Goal: Transaction & Acquisition: Purchase product/service

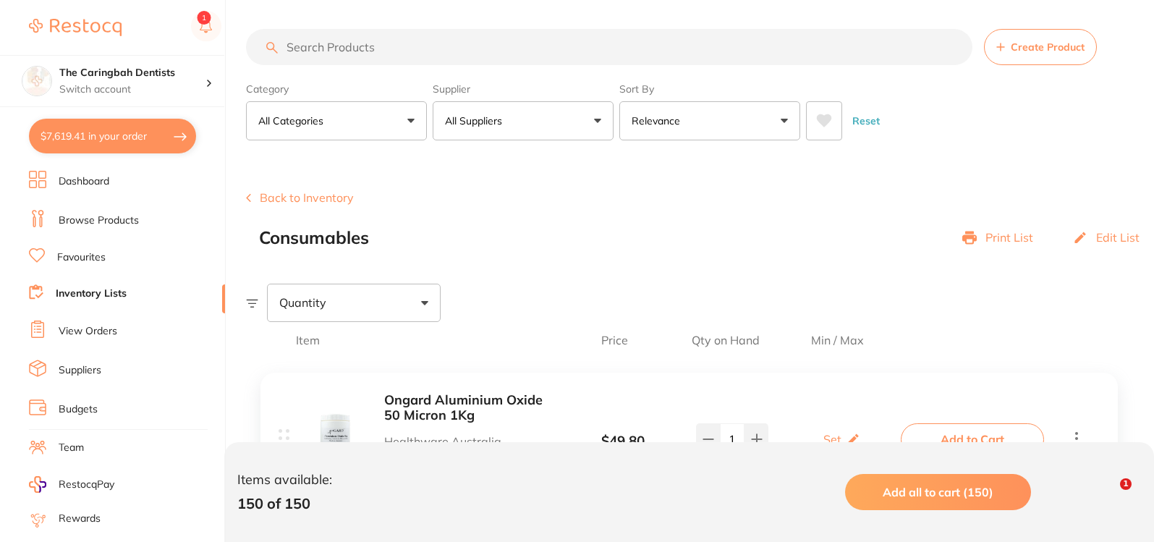
click at [103, 128] on button "$7,619.41 in your order" at bounding box center [112, 136] width 167 height 35
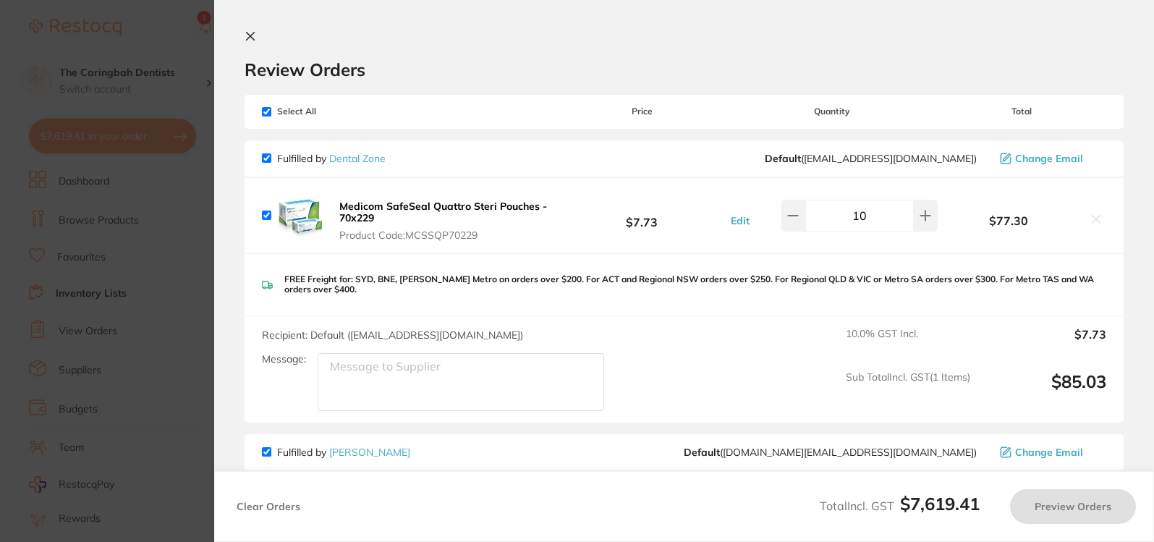
checkbox input "true"
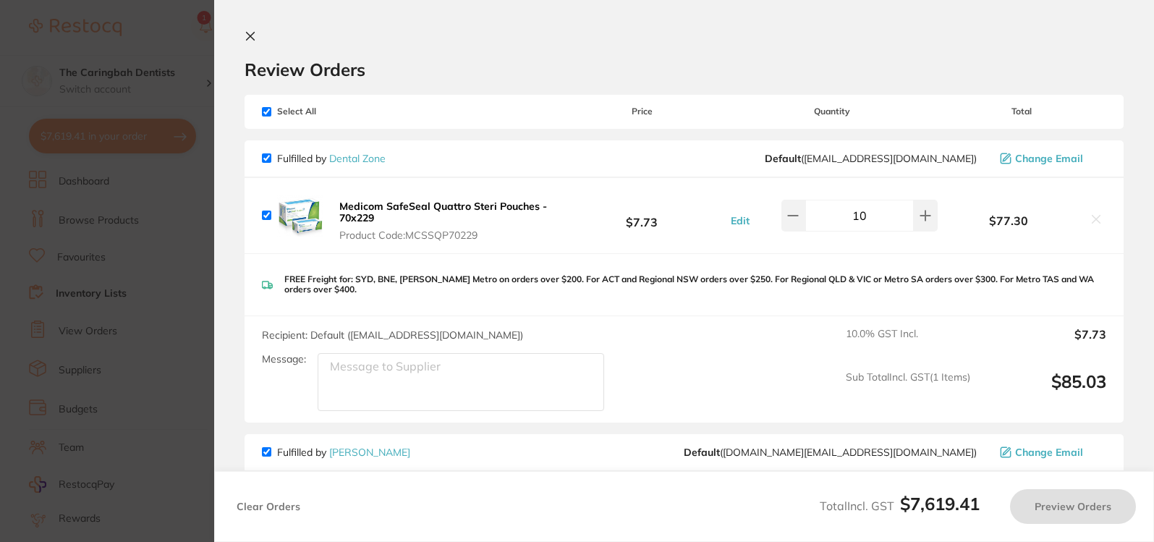
checkbox input "true"
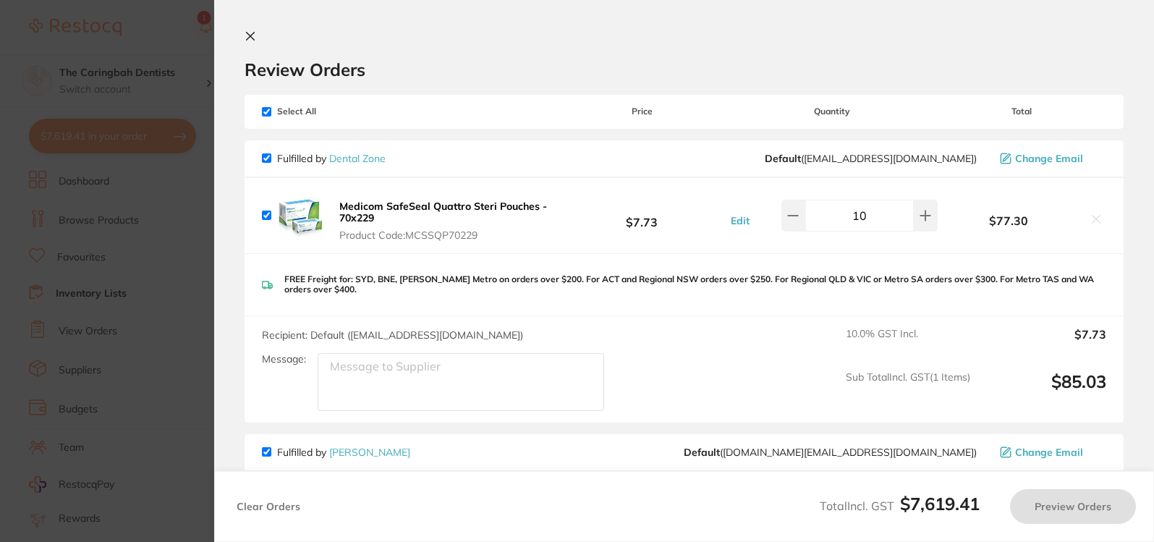
checkbox input "true"
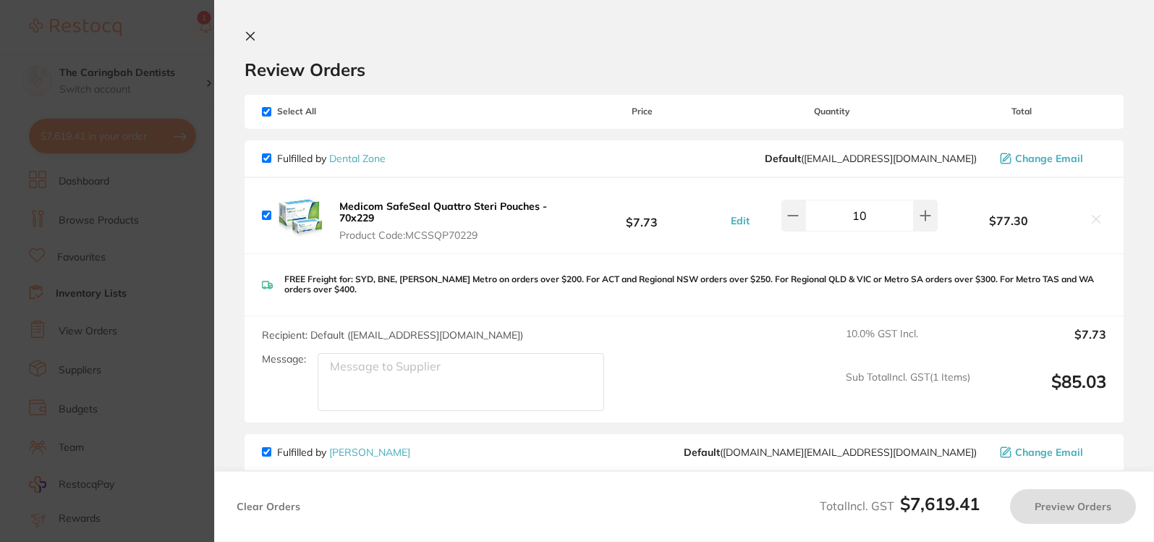
checkbox input "true"
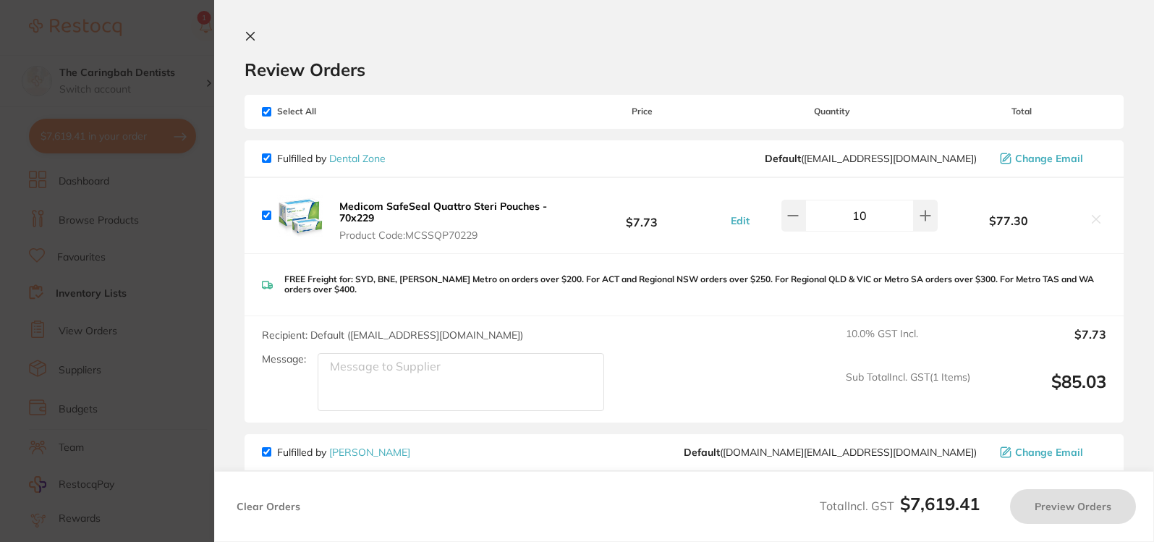
checkbox input "true"
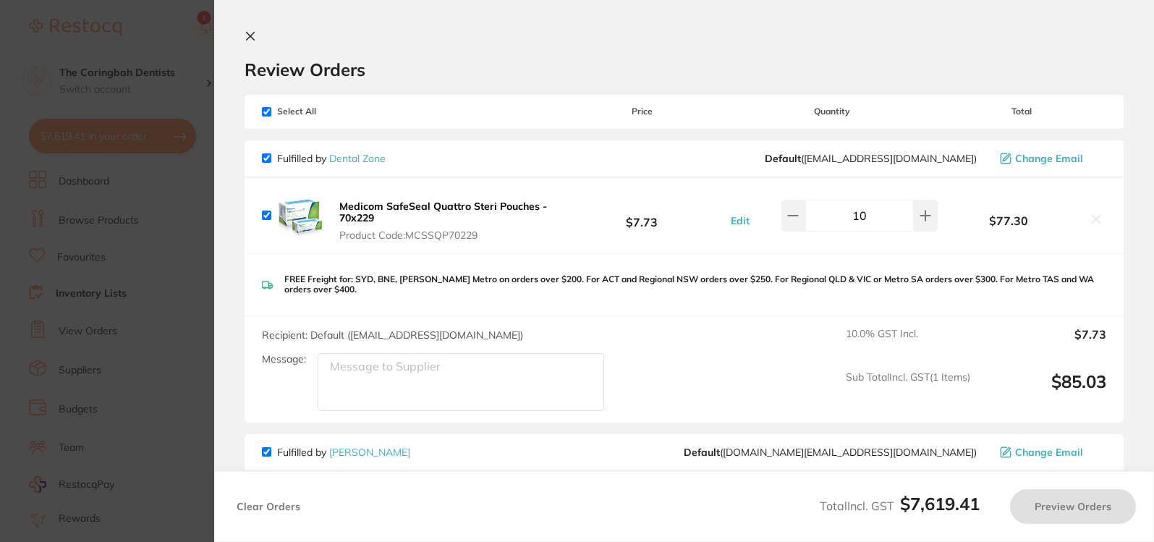
checkbox input "true"
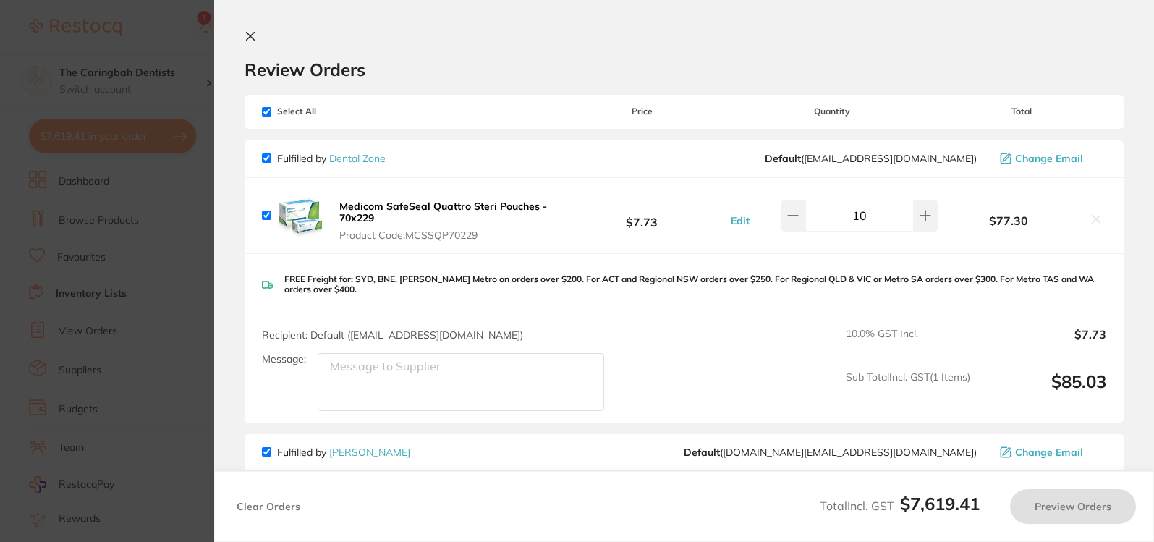
checkbox input "true"
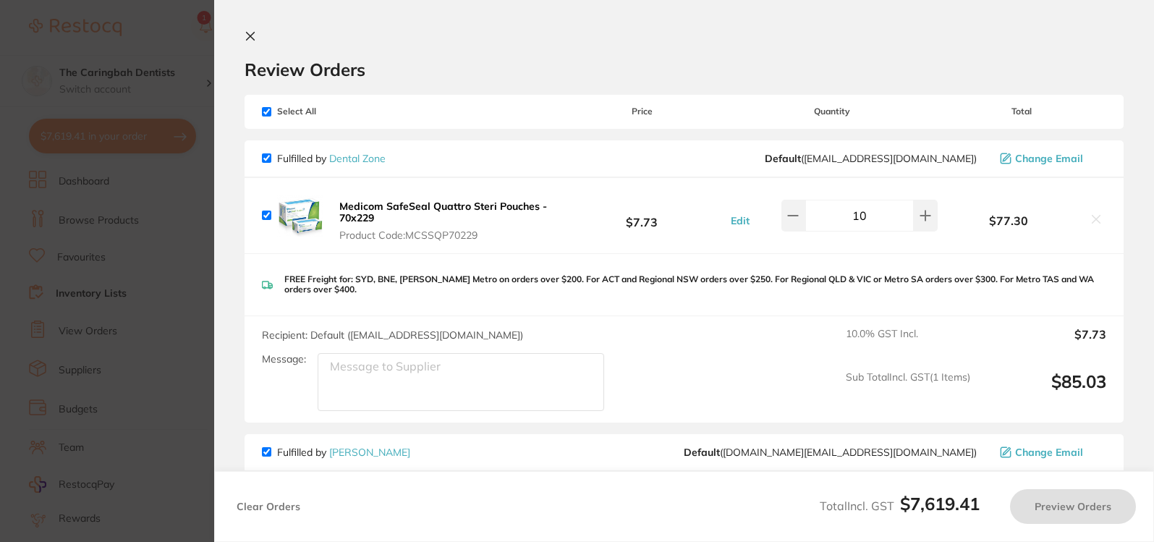
checkbox input "true"
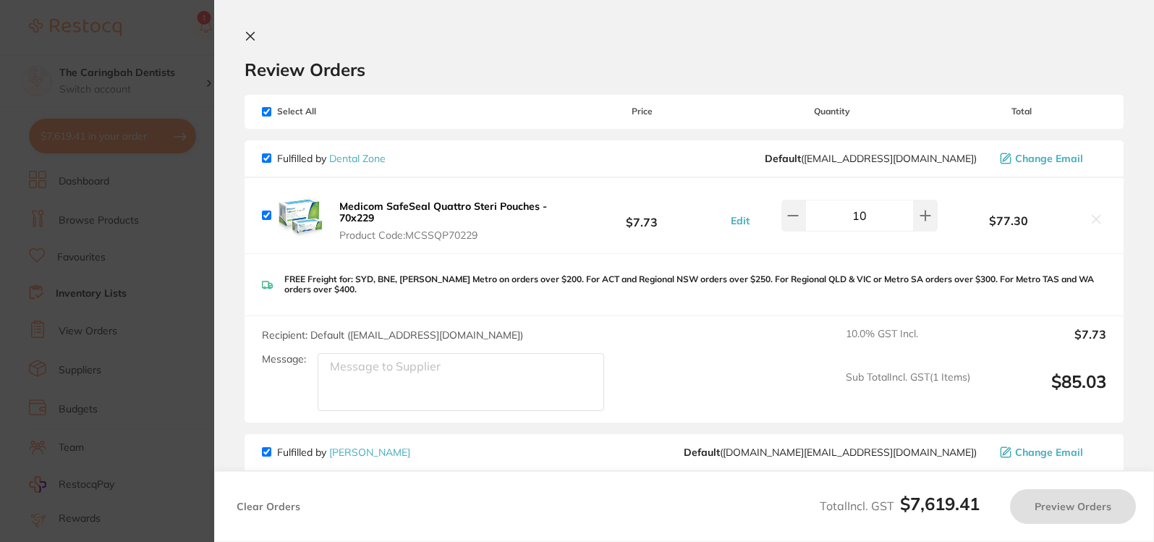
checkbox input "true"
click at [1098, 219] on icon at bounding box center [1100, 219] width 12 height 12
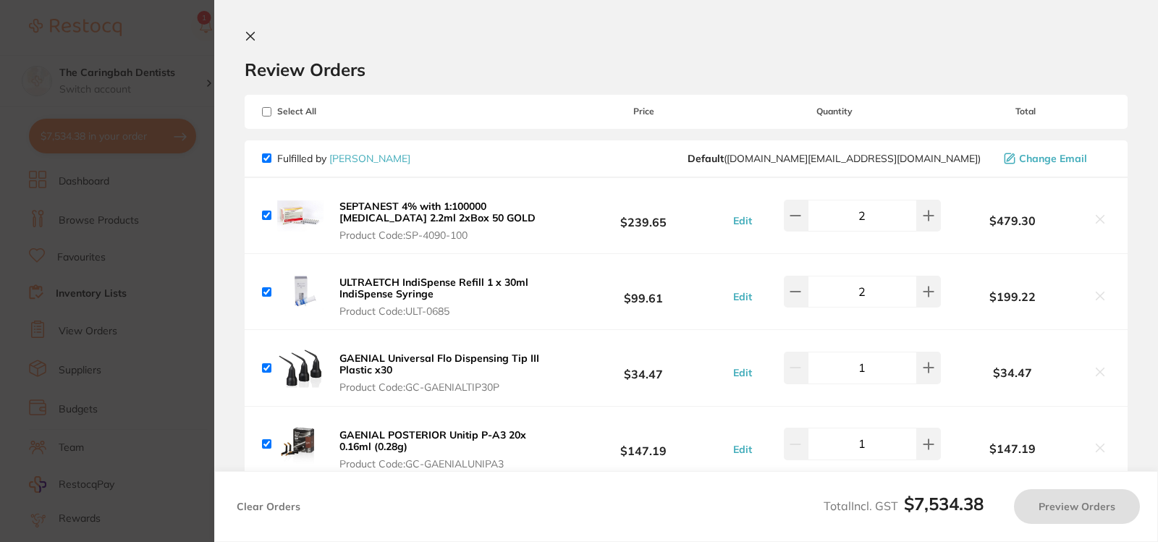
checkbox input "true"
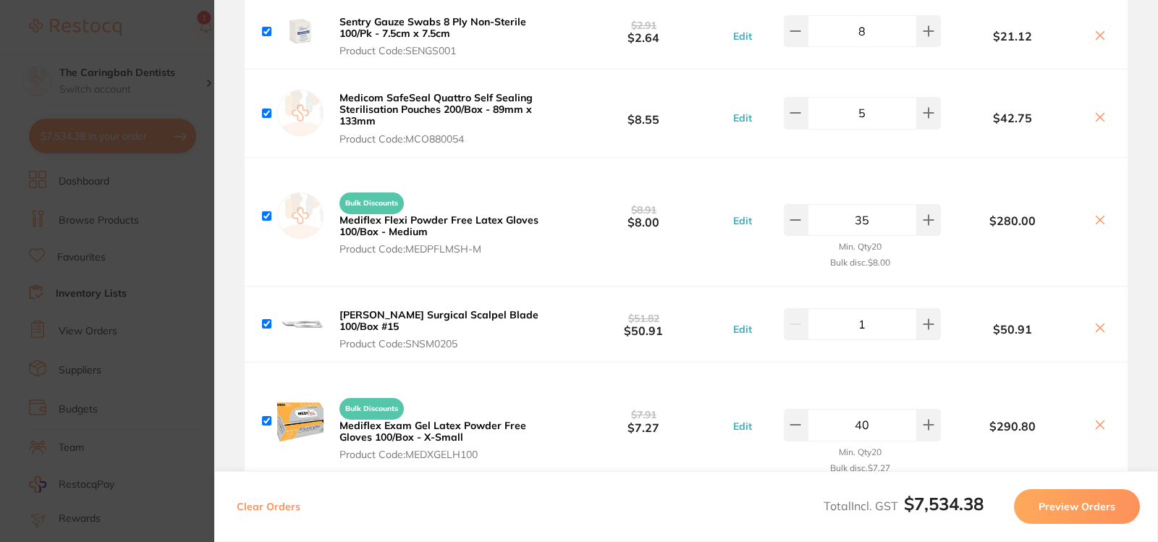
scroll to position [3111, 0]
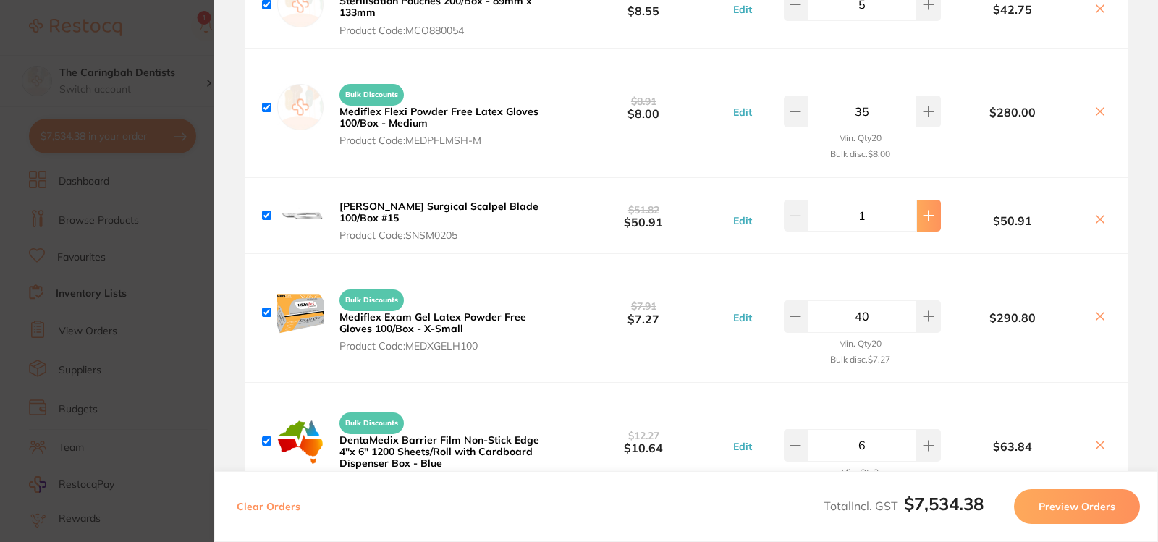
type input "2"
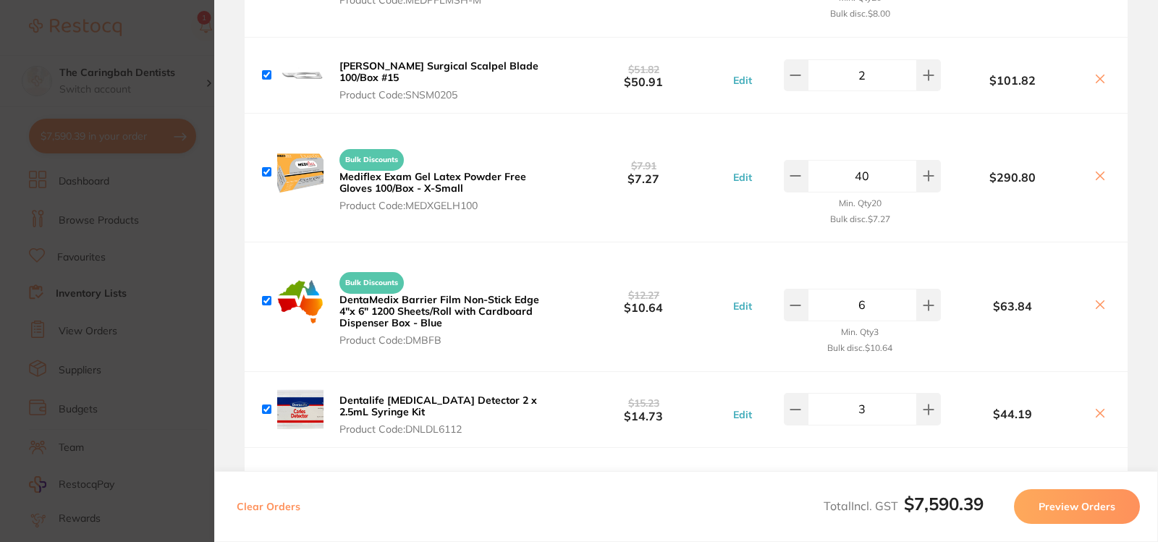
scroll to position [3256, 0]
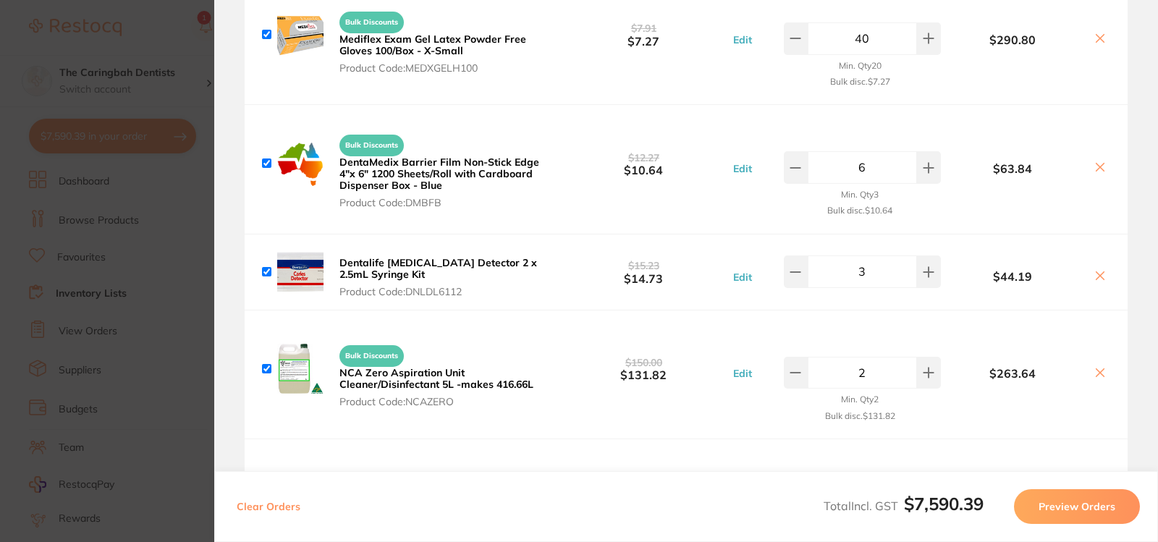
scroll to position [3401, 0]
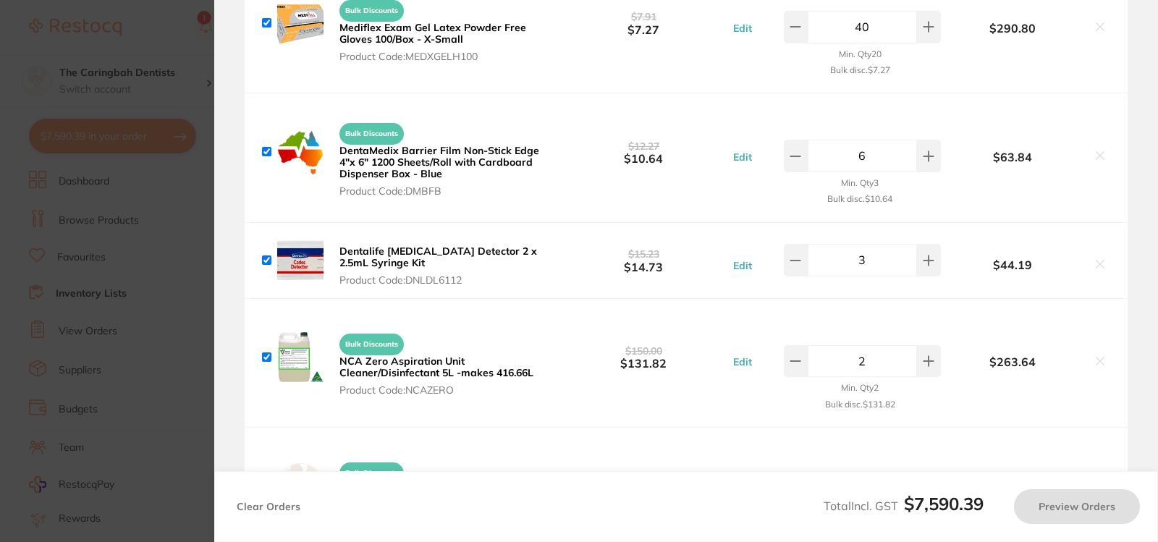
type input "5"
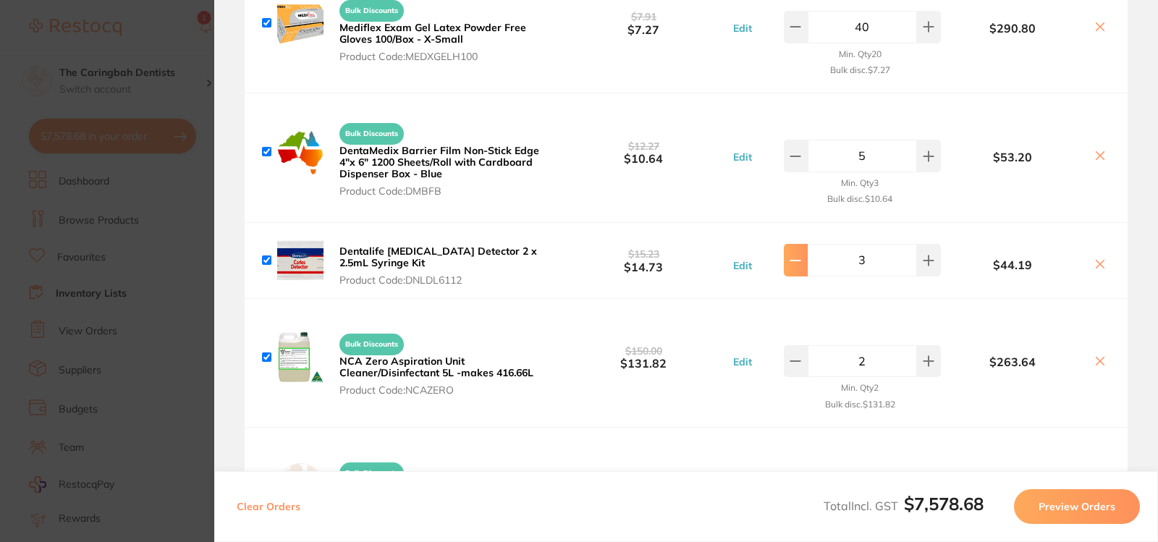
type input "2"
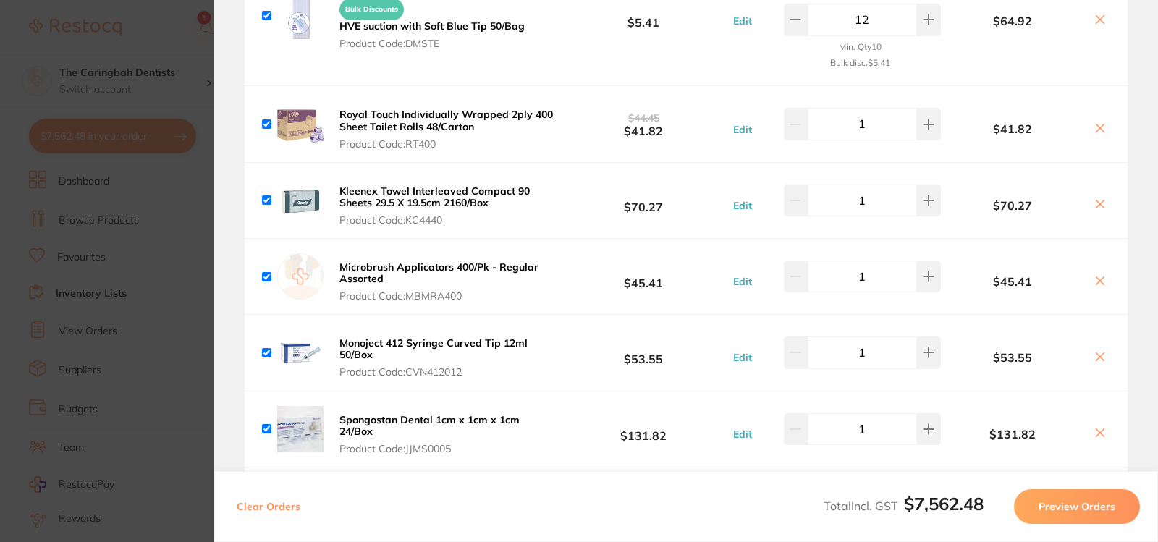
scroll to position [5545, 0]
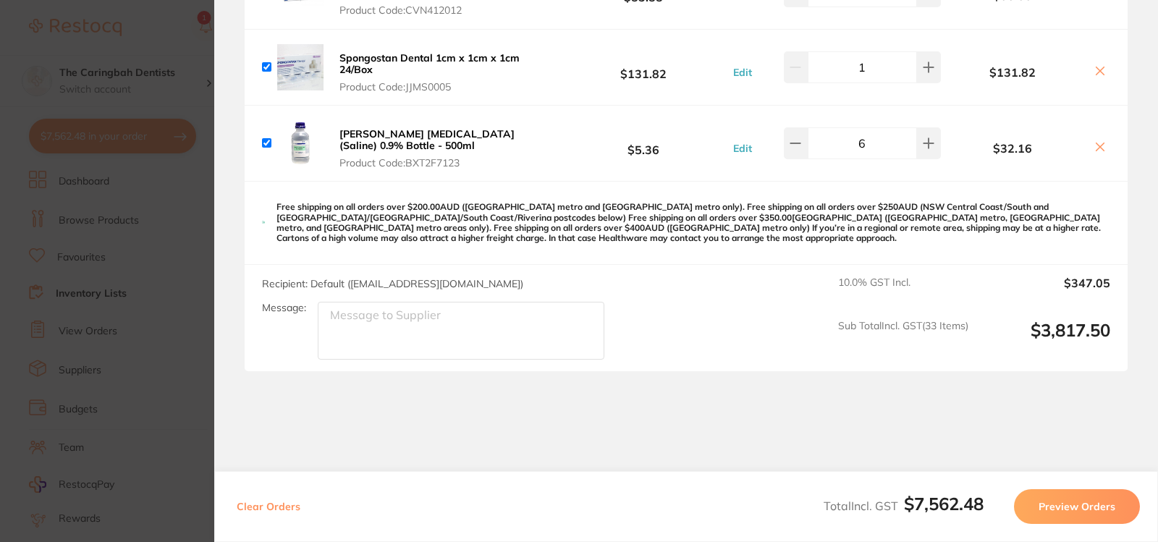
click at [190, 246] on section "Update RRP Set your pre negotiated price for this item. Item Agreed RRP (excl. …" at bounding box center [579, 271] width 1158 height 542
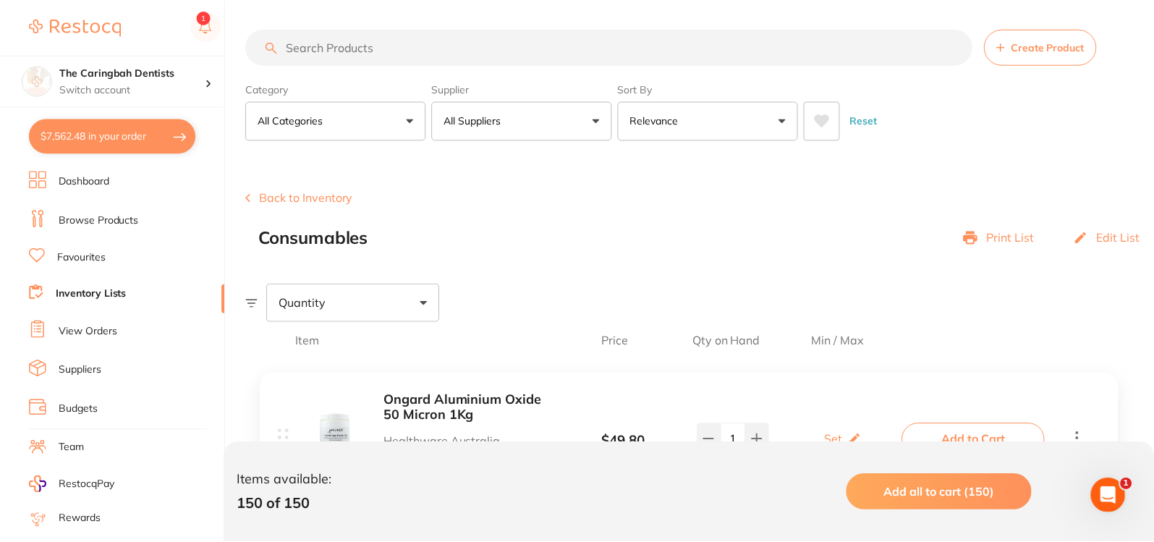
scroll to position [72, 0]
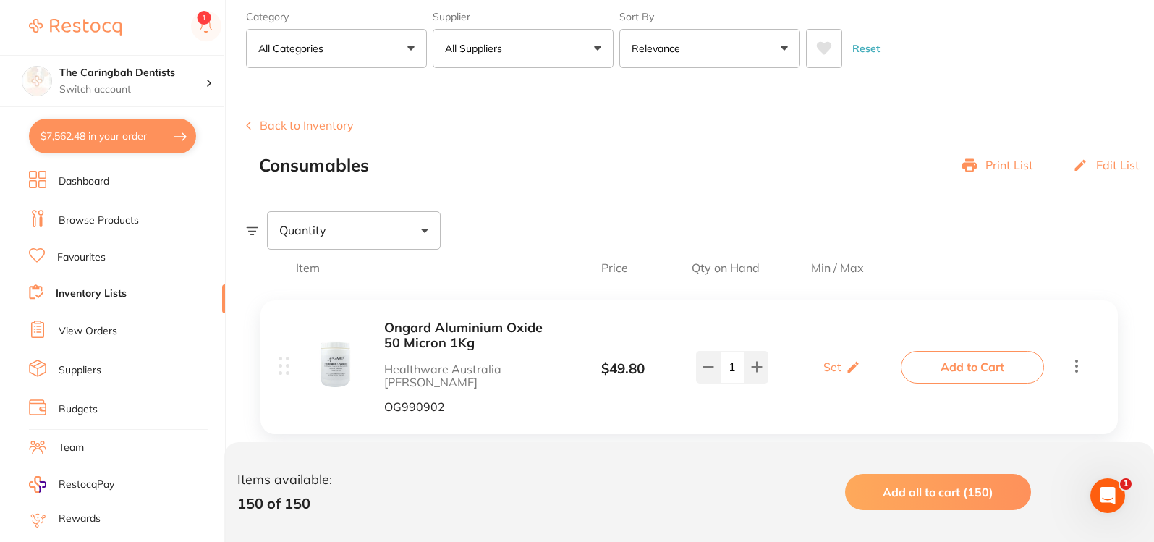
click at [125, 217] on link "Browse Products" at bounding box center [99, 220] width 80 height 14
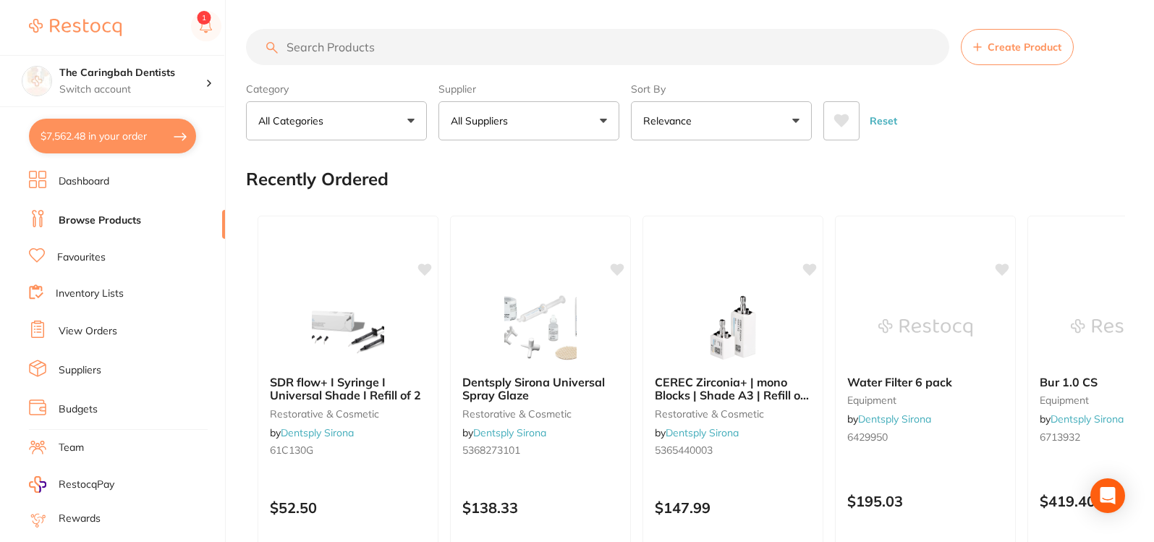
click at [369, 54] on input "search" at bounding box center [597, 47] width 703 height 36
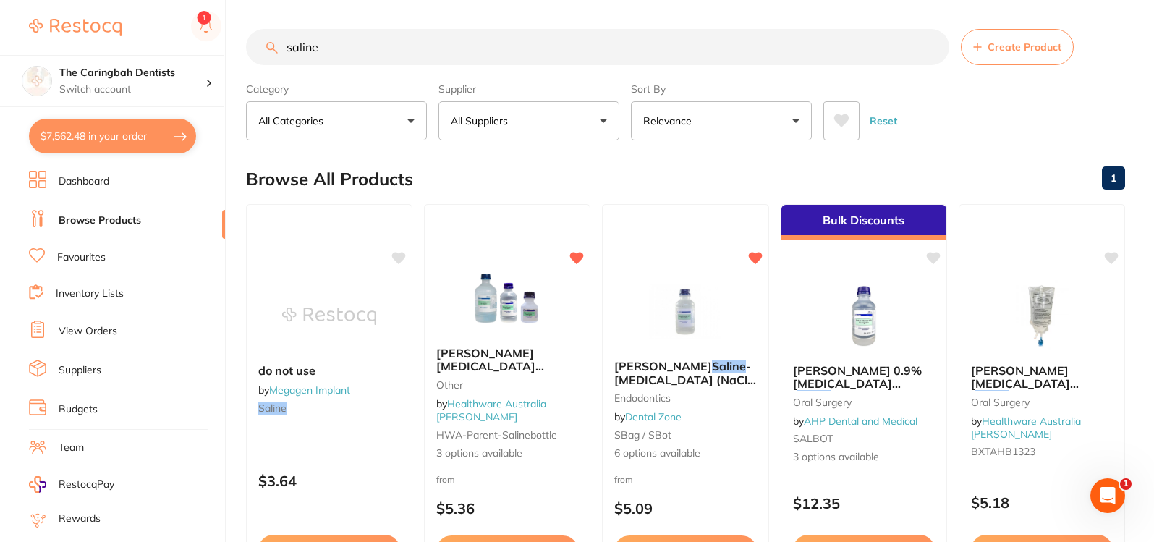
click at [507, 116] on p "All Suppliers" at bounding box center [482, 121] width 63 height 14
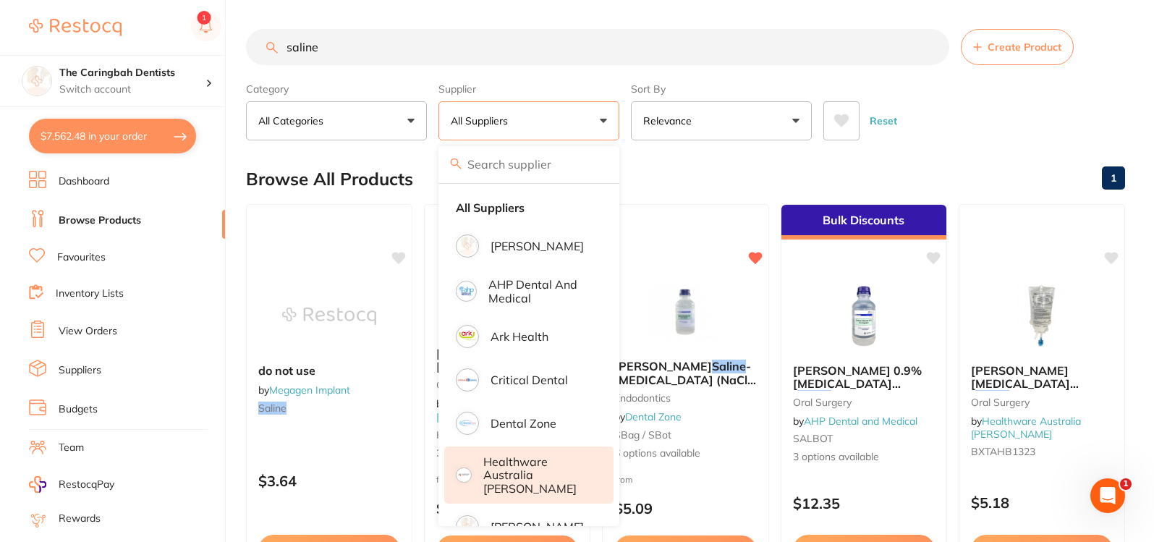
click at [530, 471] on p "Healthware Australia [PERSON_NAME]" at bounding box center [538, 475] width 111 height 40
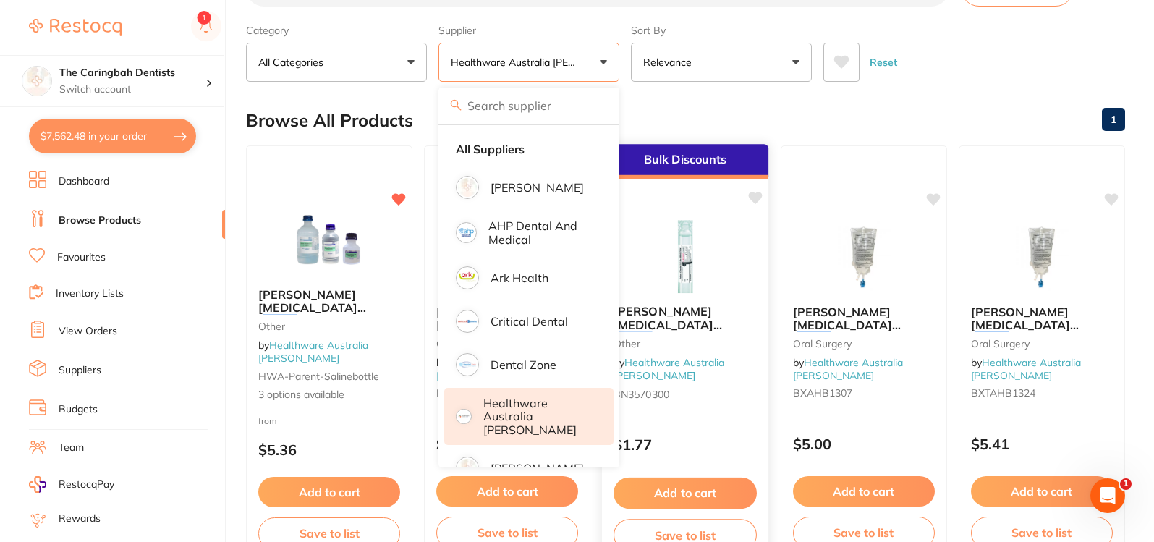
scroll to position [145, 0]
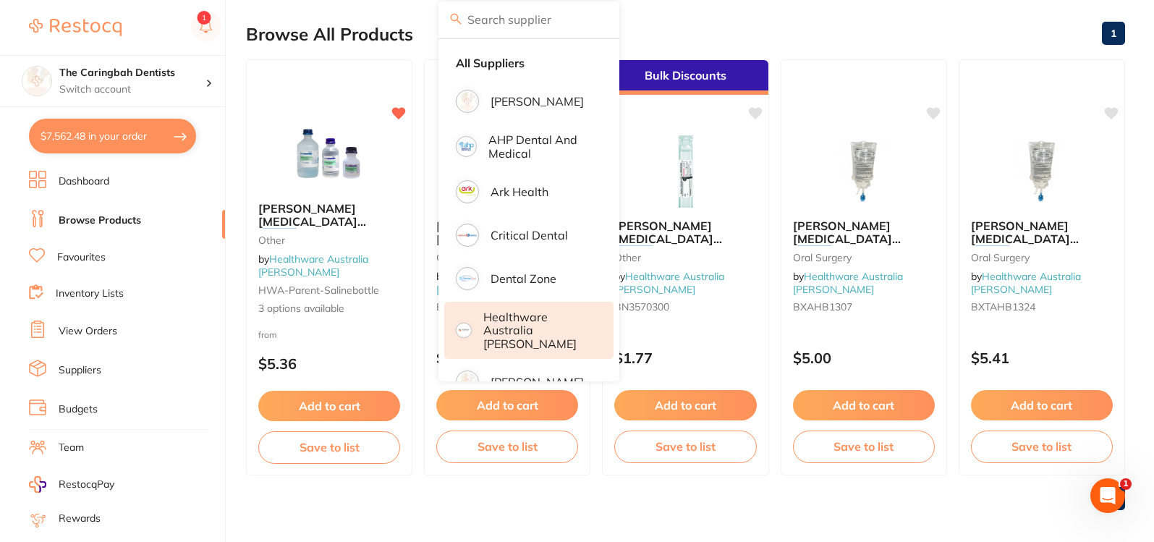
click at [965, 33] on div "Browse All Products 1" at bounding box center [685, 34] width 879 height 48
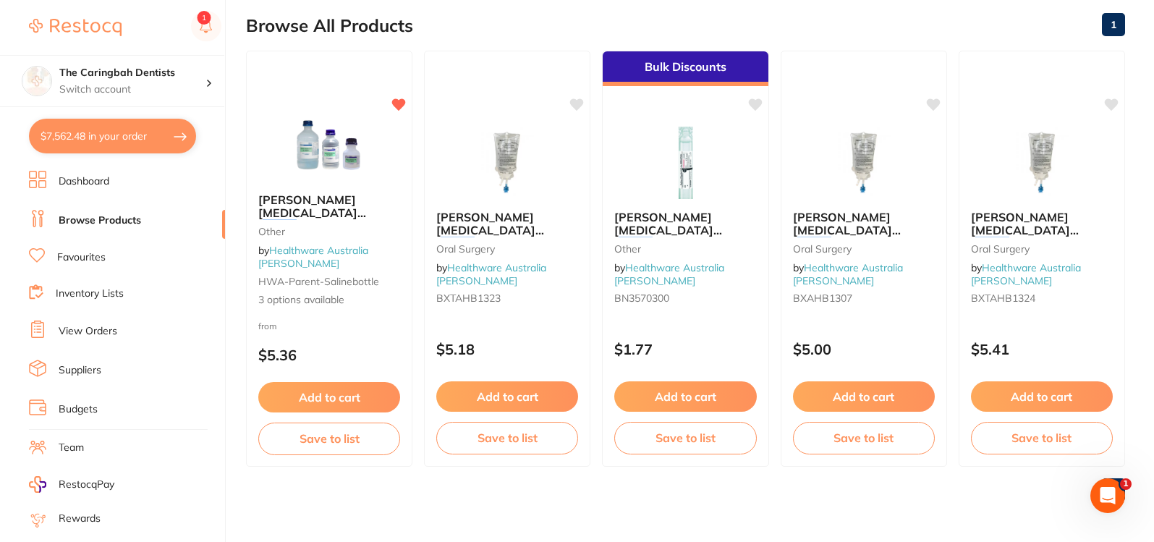
scroll to position [0, 0]
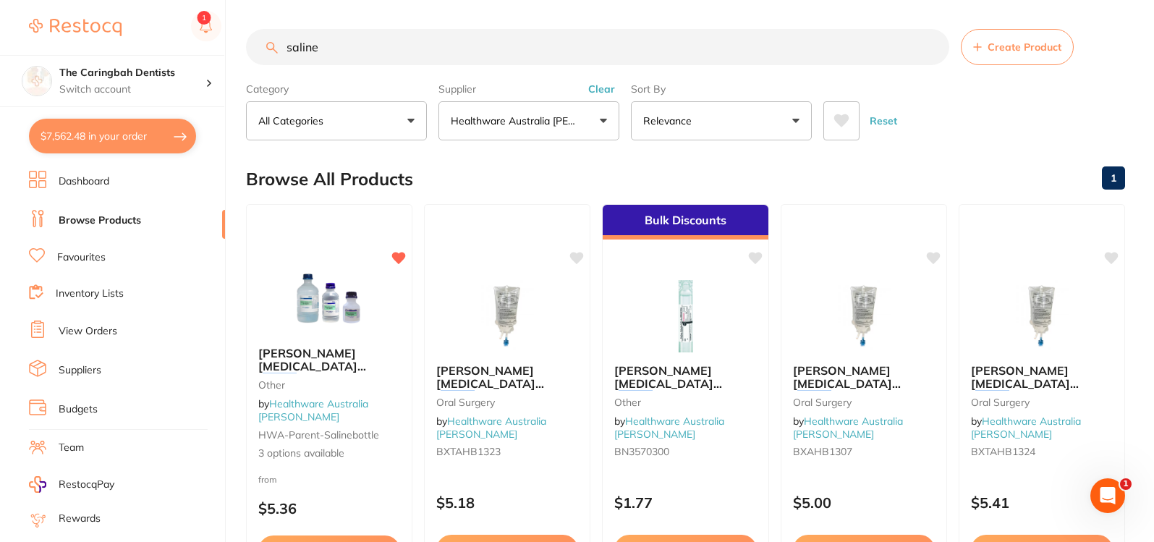
click at [542, 130] on button "Healthware Australia [PERSON_NAME]" at bounding box center [528, 120] width 181 height 39
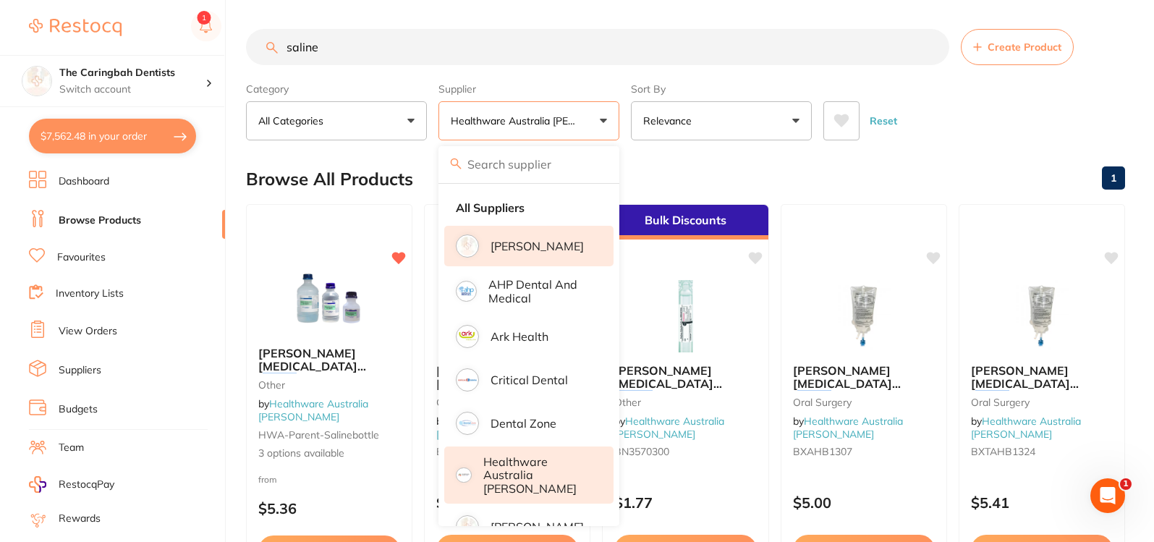
click at [533, 264] on li "[PERSON_NAME]" at bounding box center [528, 246] width 169 height 41
click at [976, 81] on div "Category All Categories All Categories [MEDICAL_DATA] other Clear Category fals…" at bounding box center [685, 109] width 879 height 64
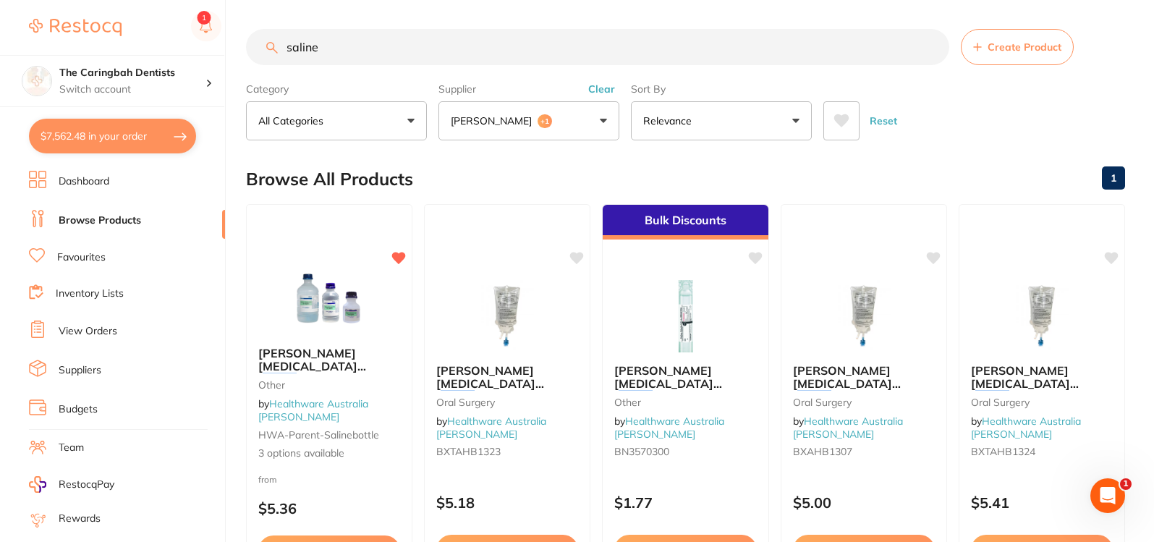
click at [611, 111] on button "[PERSON_NAME] +1" at bounding box center [528, 120] width 181 height 39
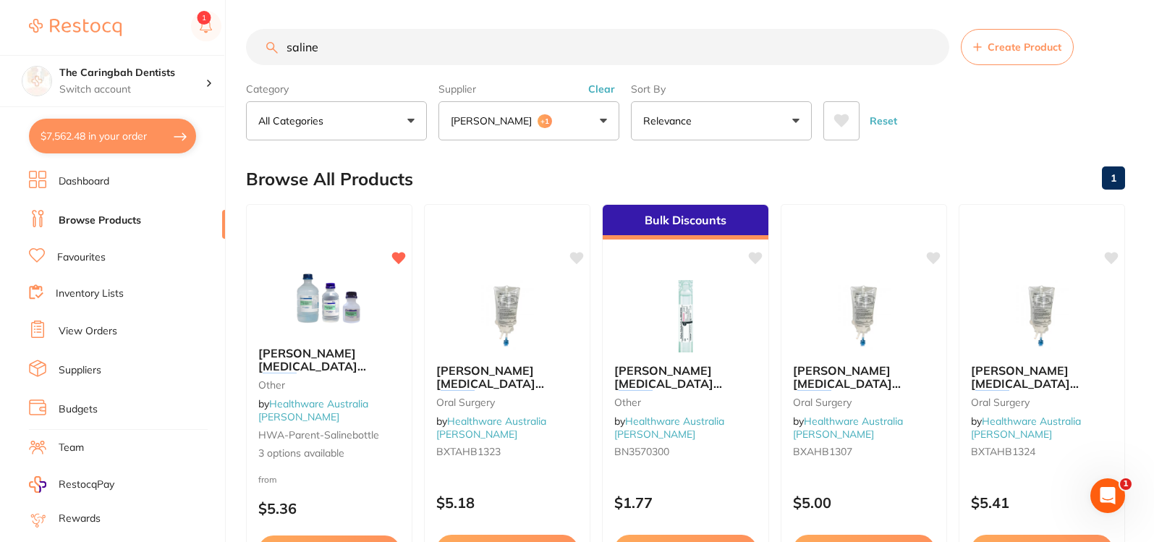
click at [447, 45] on input "saline" at bounding box center [597, 47] width 703 height 36
type input "s"
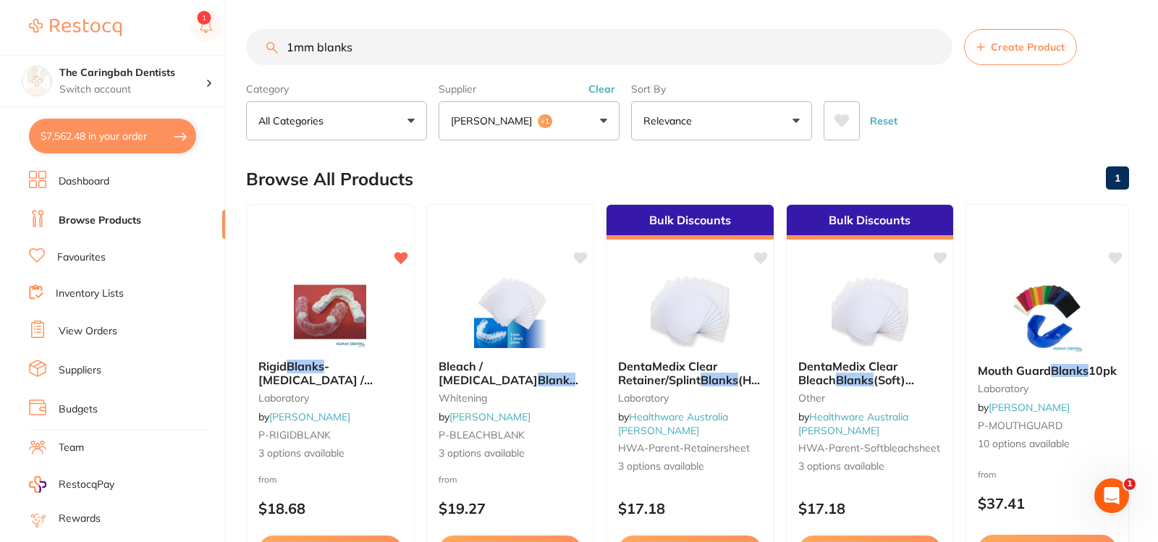
type input "1mm blanks"
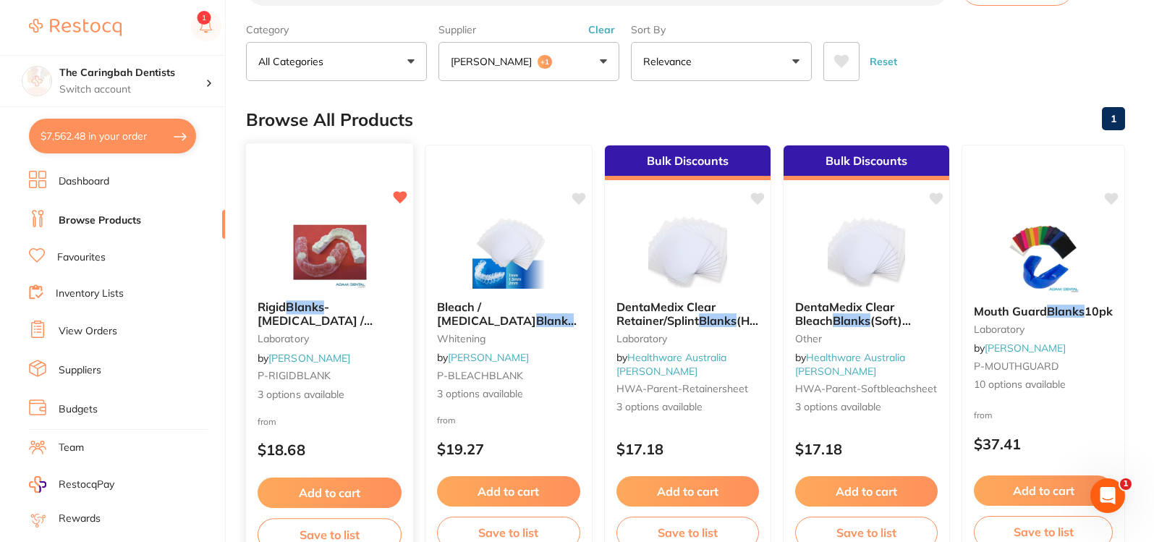
scroll to position [72, 0]
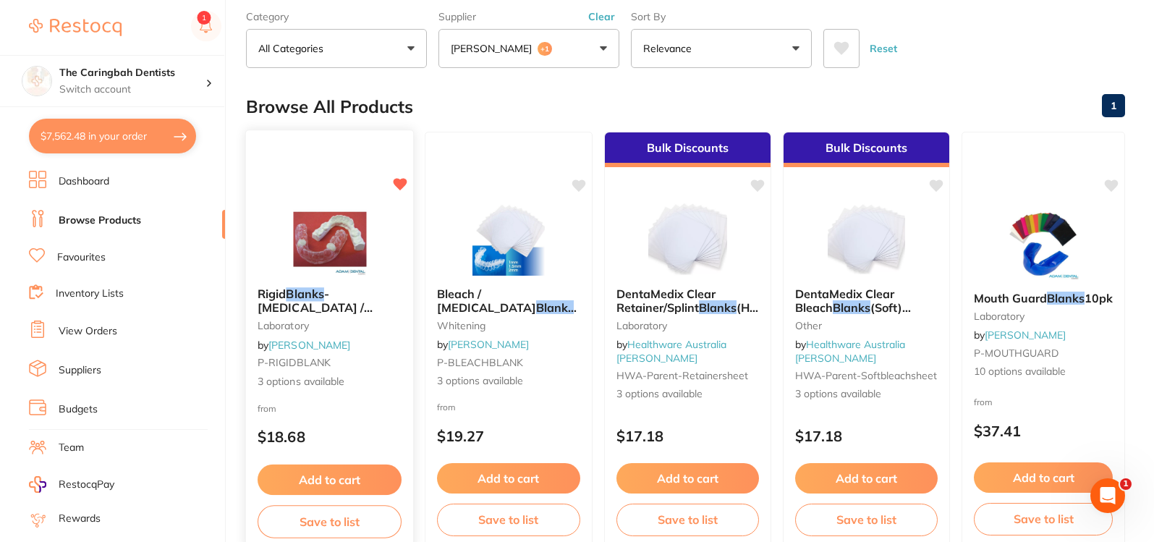
click at [329, 477] on button "Add to cart" at bounding box center [330, 480] width 144 height 31
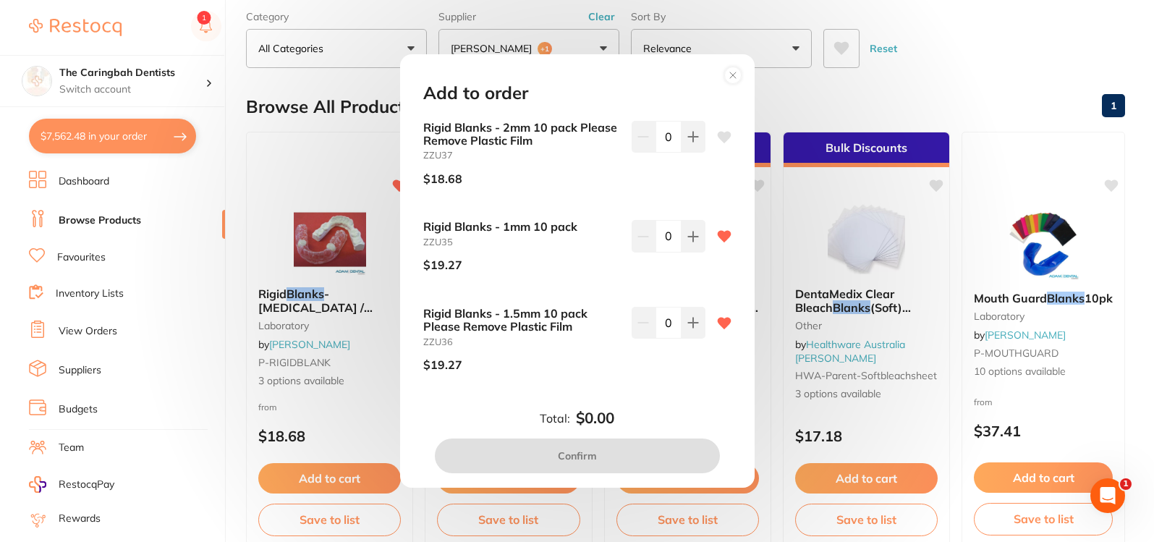
scroll to position [0, 0]
click at [692, 143] on icon at bounding box center [693, 137] width 12 height 12
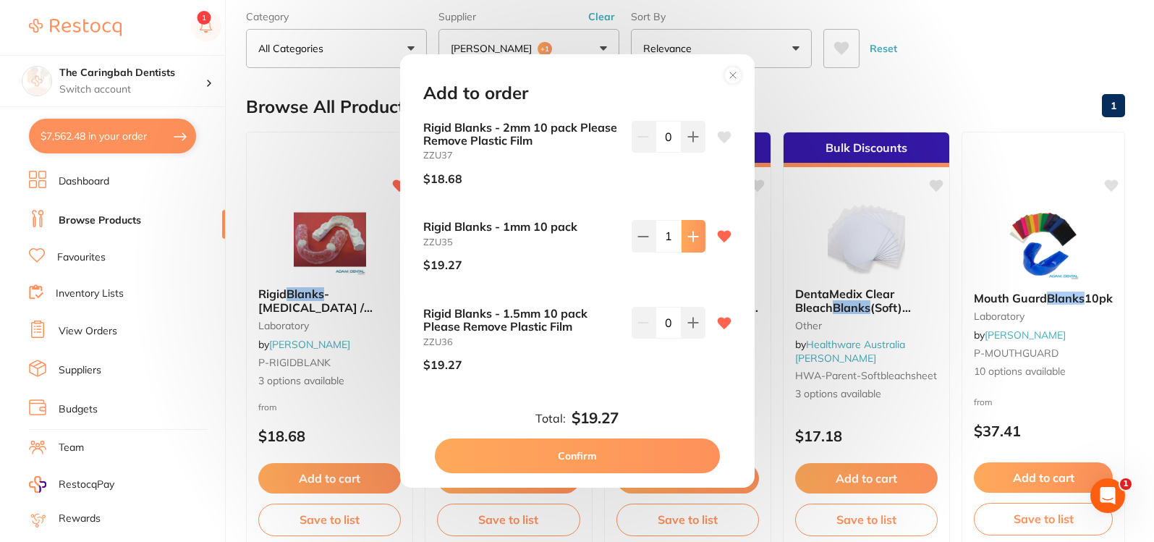
click at [692, 143] on icon at bounding box center [693, 137] width 12 height 12
type input "3"
click at [611, 456] on button "Confirm" at bounding box center [577, 455] width 285 height 35
checkbox input "false"
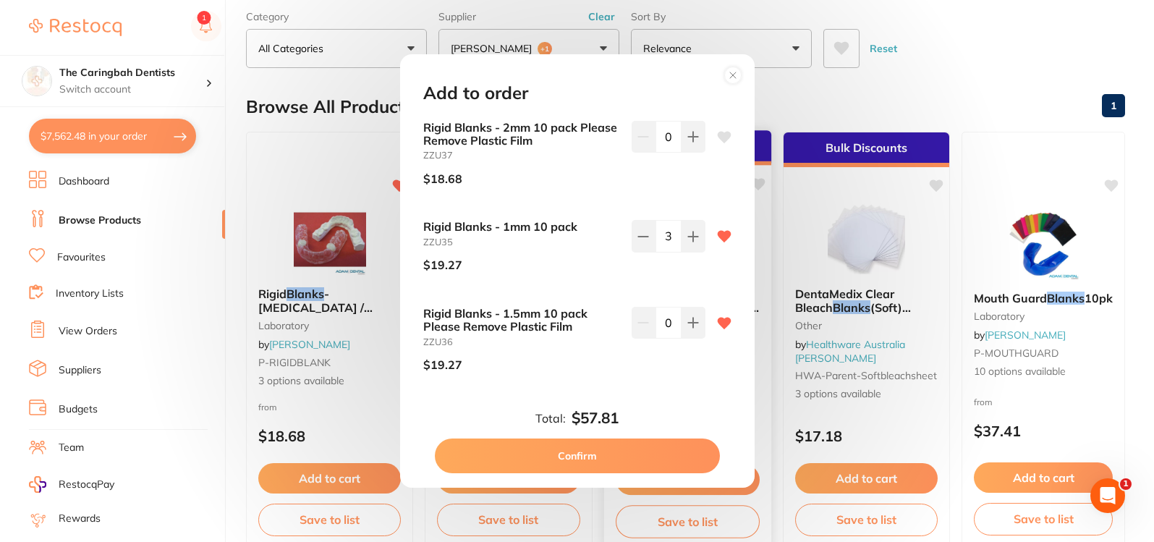
checkbox input "false"
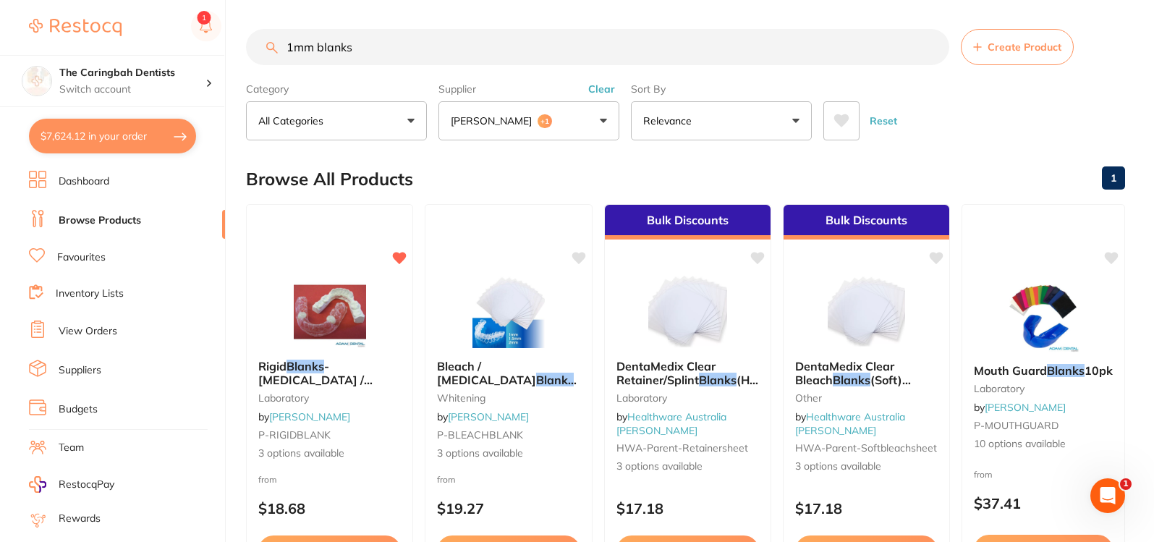
scroll to position [1, 0]
drag, startPoint x: 366, startPoint y: 44, endPoint x: 263, endPoint y: 54, distance: 104.0
click at [263, 54] on input "1mm blanks" at bounding box center [597, 47] width 703 height 36
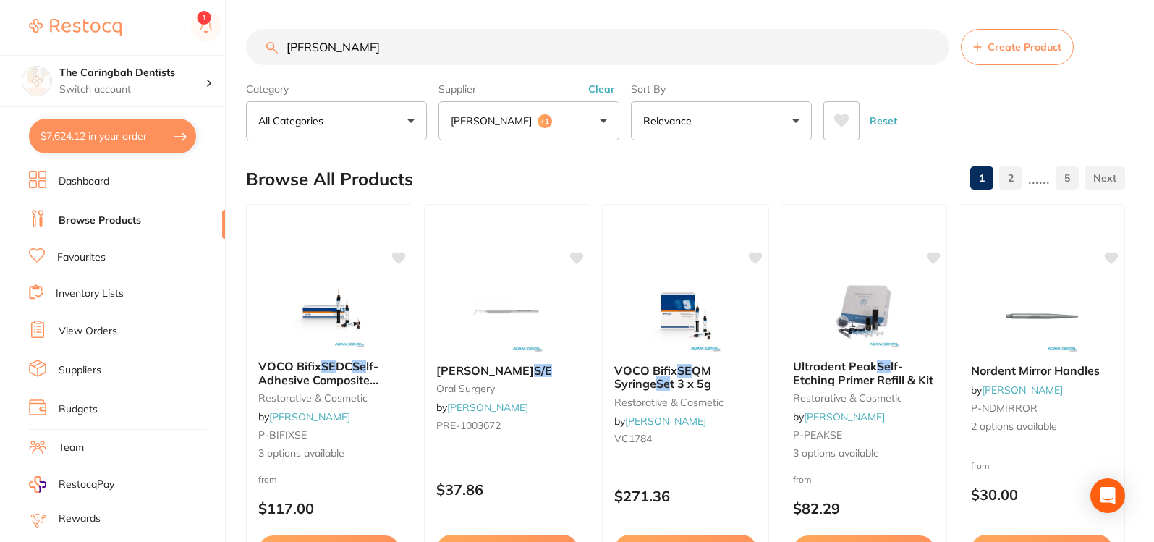
click at [541, 123] on button "[PERSON_NAME] +1" at bounding box center [528, 120] width 181 height 39
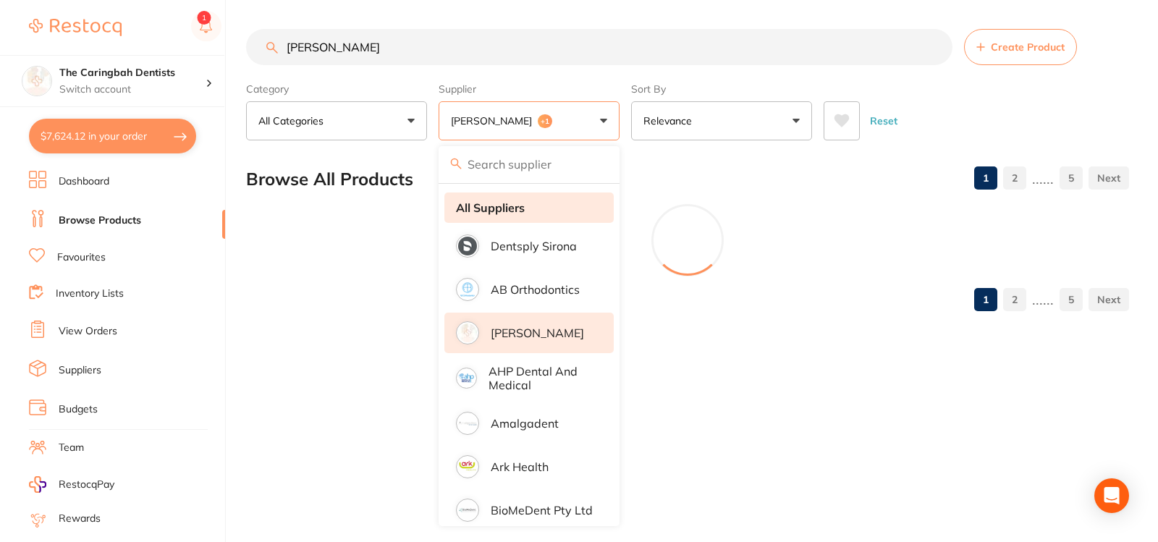
click at [529, 177] on input "search" at bounding box center [528, 164] width 181 height 36
click at [512, 211] on strong "All Suppliers" at bounding box center [490, 207] width 69 height 13
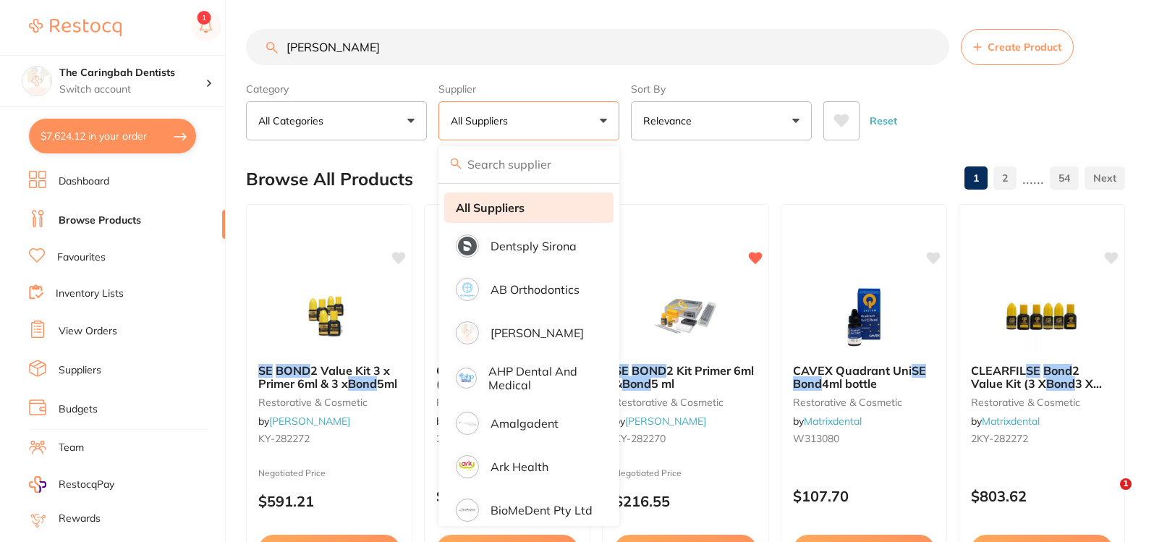
click at [499, 204] on strong "All Suppliers" at bounding box center [490, 207] width 69 height 13
click at [675, 167] on div "Browse All Products 1 2 ...... 54" at bounding box center [685, 179] width 879 height 48
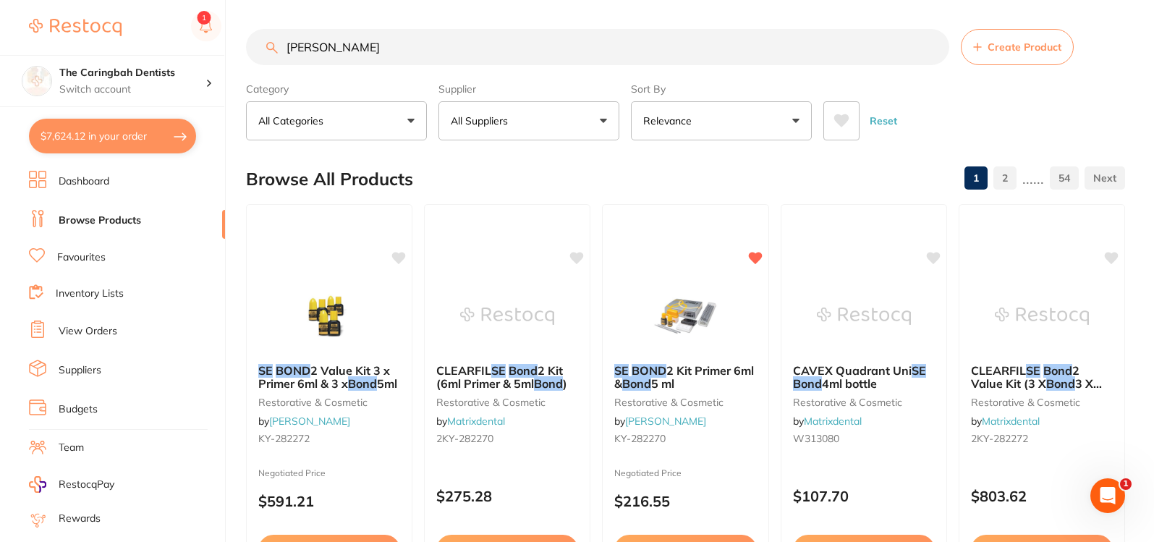
click at [520, 117] on button "All Suppliers" at bounding box center [528, 120] width 181 height 39
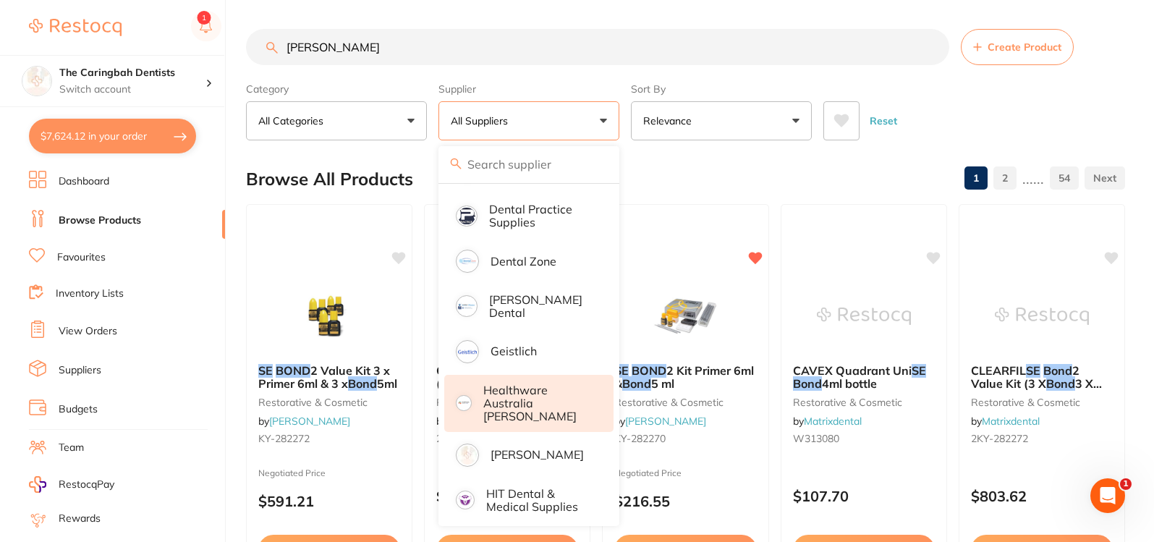
scroll to position [507, 0]
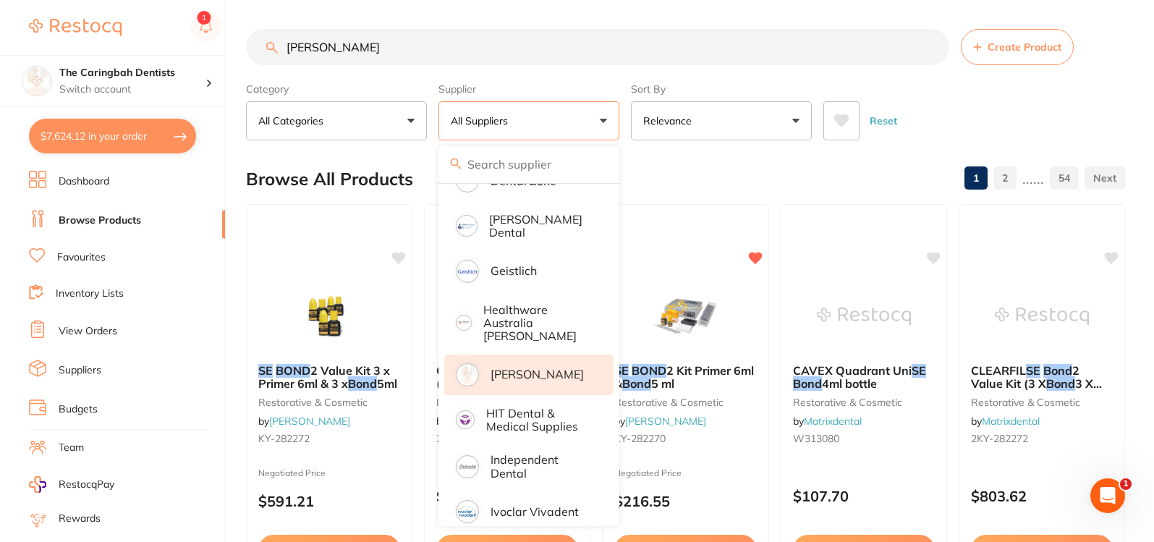
click at [524, 368] on p "[PERSON_NAME]" at bounding box center [537, 374] width 93 height 13
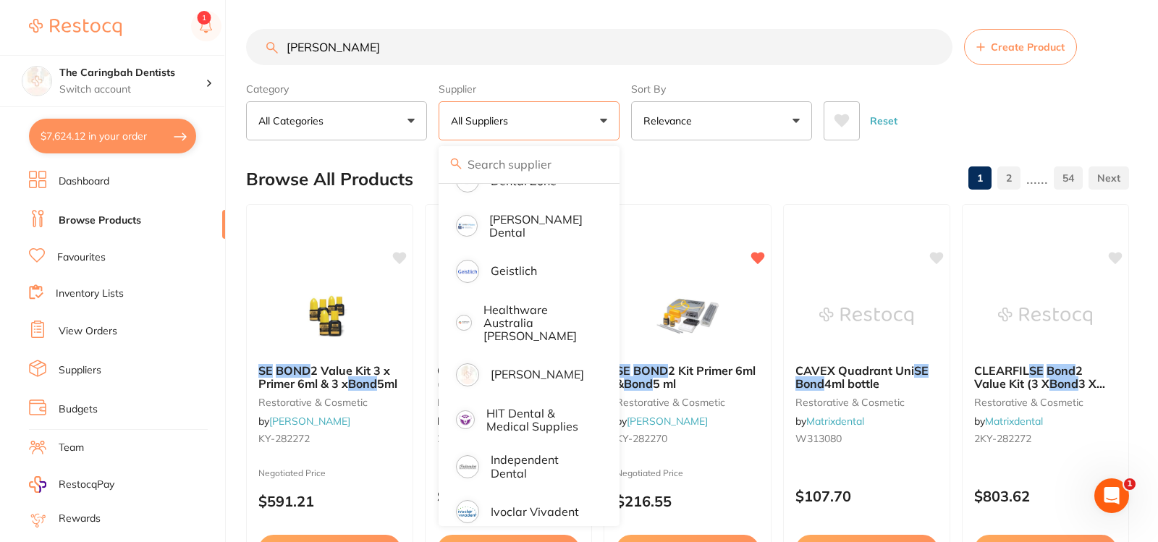
click at [656, 162] on div "Browse All Products 1 2 ...... 54" at bounding box center [687, 179] width 883 height 48
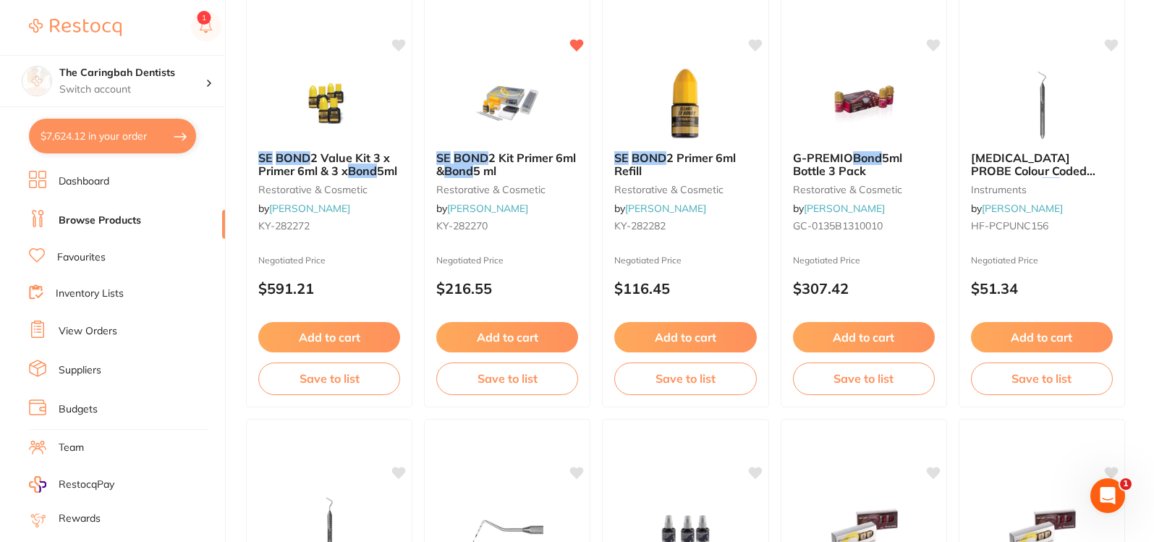
scroll to position [0, 0]
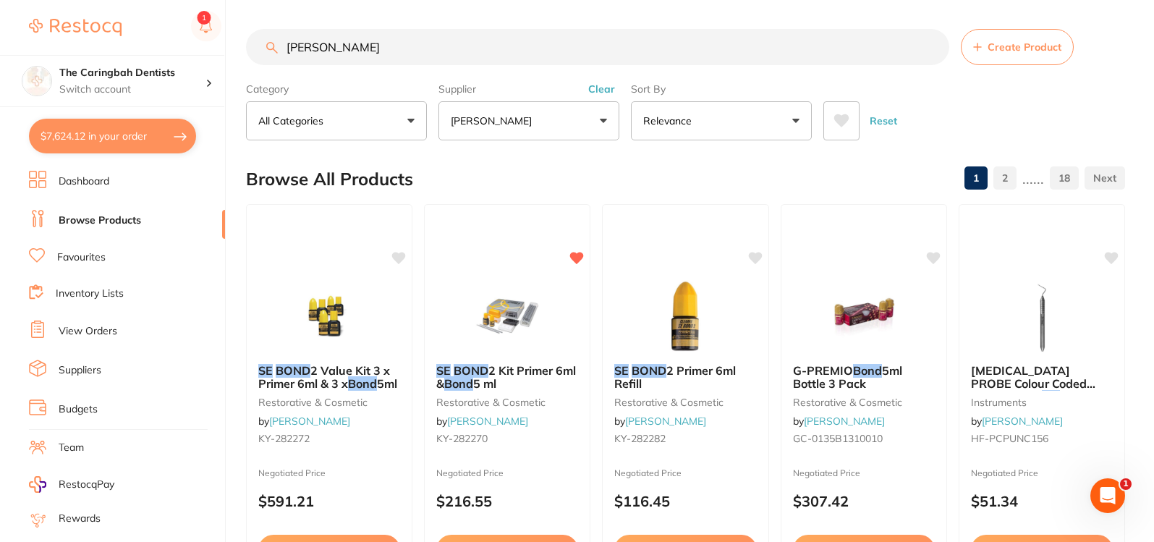
click at [378, 46] on input "[PERSON_NAME]" at bounding box center [597, 47] width 703 height 36
click at [583, 120] on button "[PERSON_NAME]" at bounding box center [528, 120] width 181 height 39
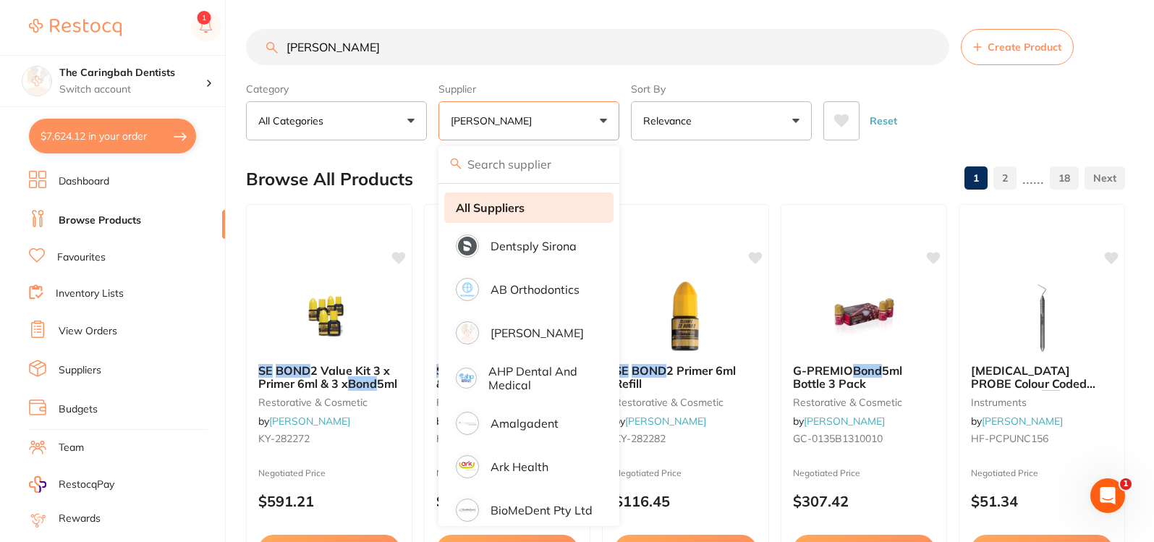
click at [509, 213] on strong "All Suppliers" at bounding box center [490, 207] width 69 height 13
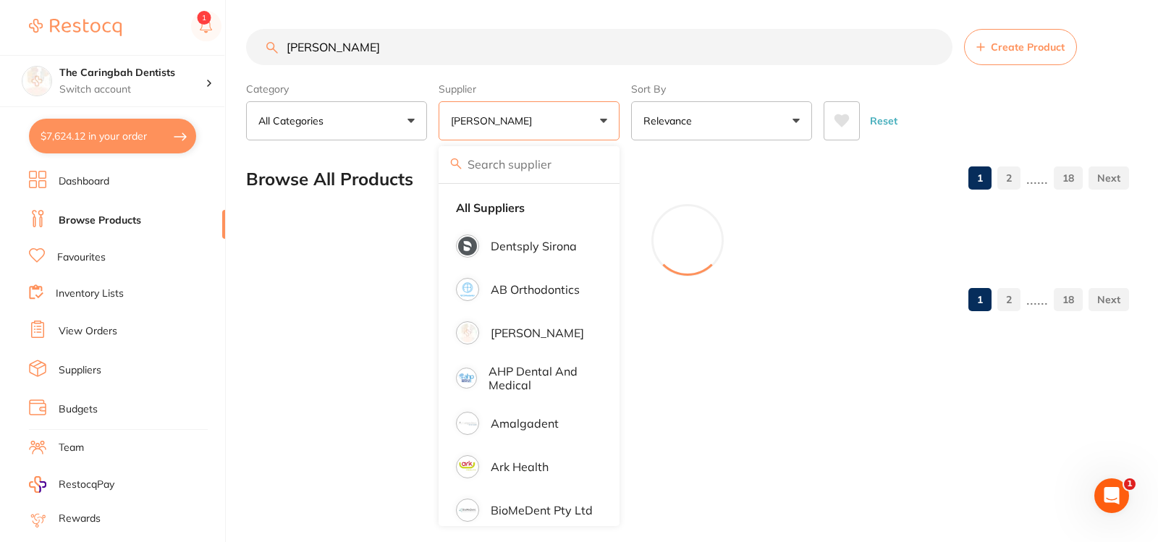
click at [690, 165] on div "Browse All Products 1 2 ...... 18" at bounding box center [687, 179] width 883 height 48
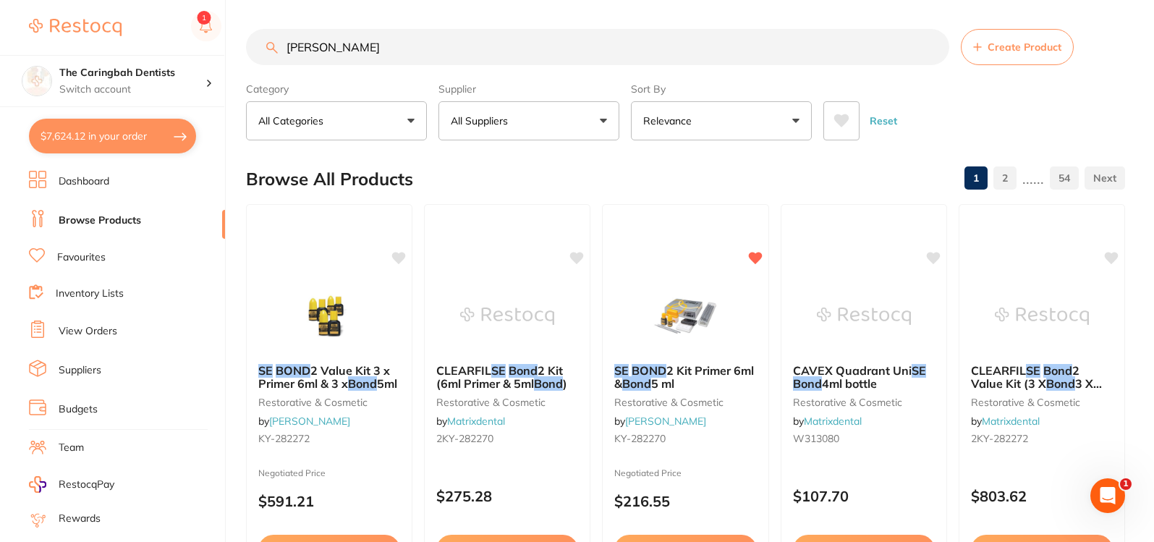
click at [431, 33] on input "[PERSON_NAME]" at bounding box center [597, 47] width 703 height 36
click at [406, 49] on input "[PERSON_NAME]" at bounding box center [597, 47] width 703 height 36
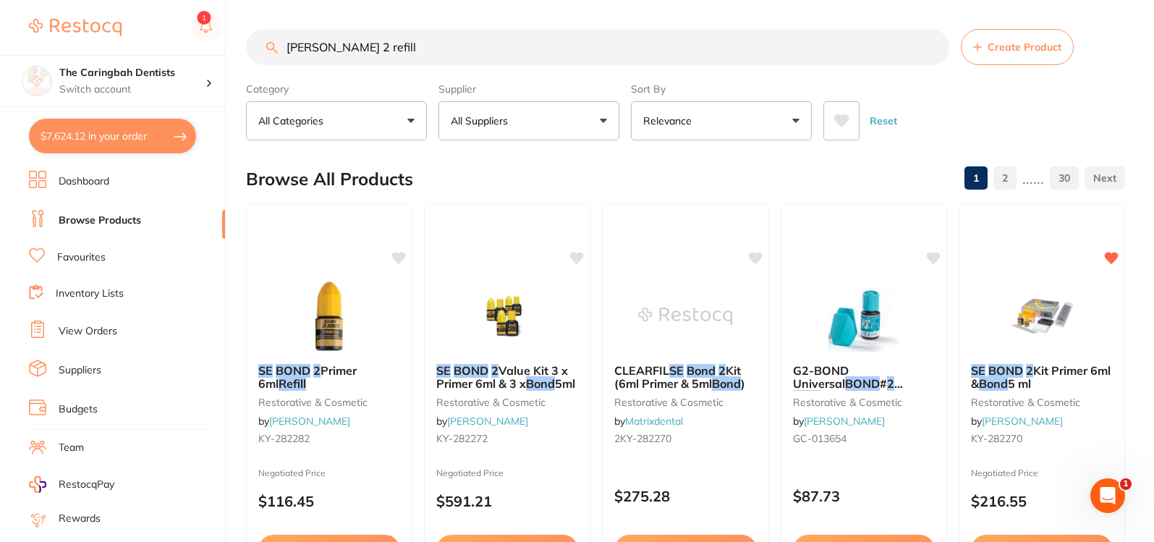
scroll to position [1, 0]
drag, startPoint x: 381, startPoint y: 56, endPoint x: 282, endPoint y: 66, distance: 99.6
click at [282, 66] on section "[PERSON_NAME] 2 refill Create Product Category All Categories All Categories an…" at bounding box center [685, 84] width 879 height 111
paste input "Kuraray Noritake [PERSON_NAME] 2"
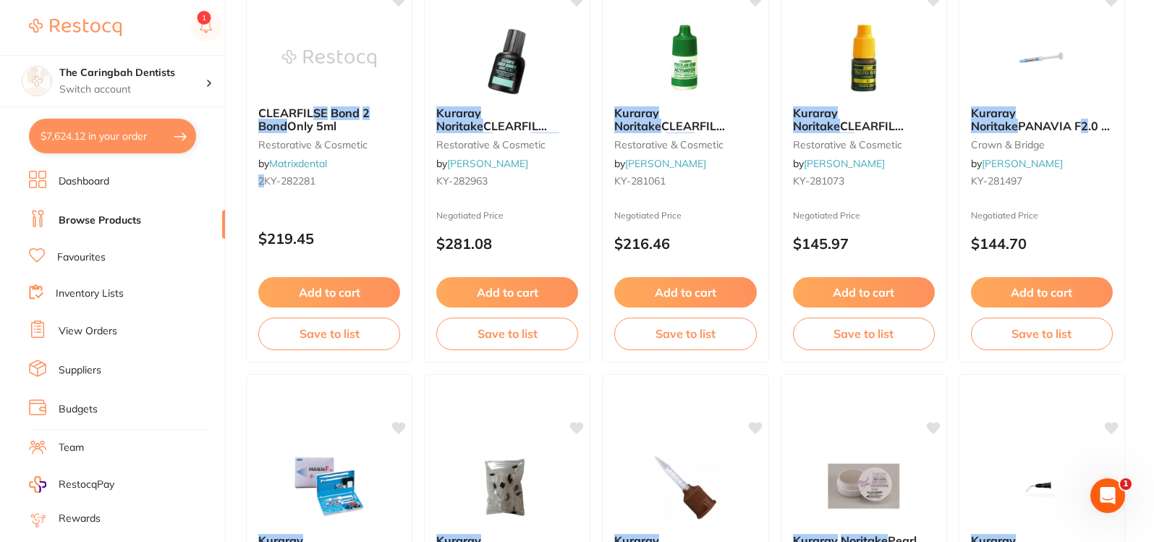
scroll to position [724, 0]
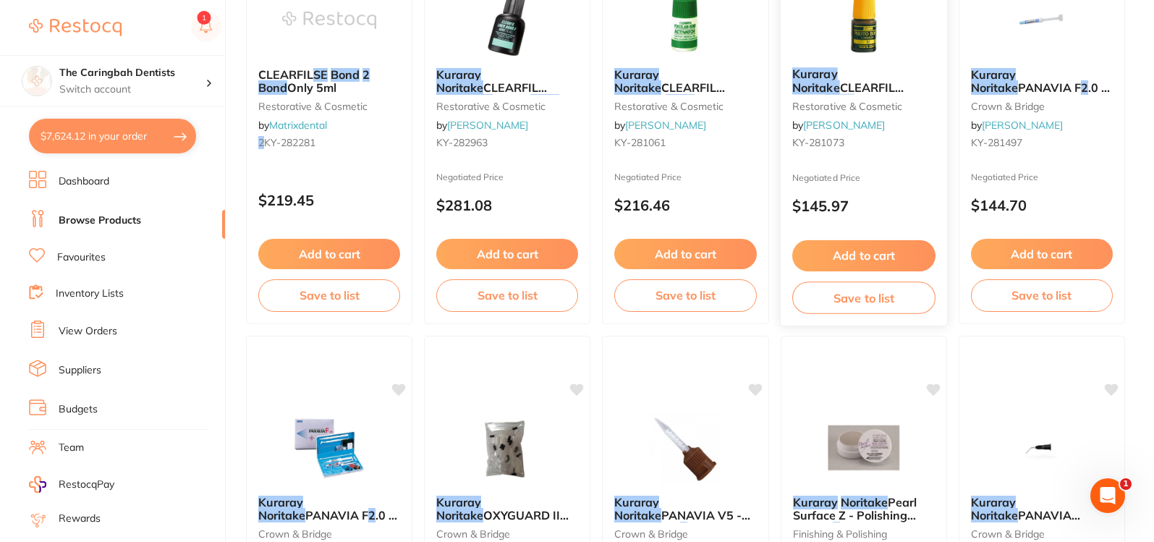
type input "Kuraray Noritake [PERSON_NAME] 2"
click at [915, 103] on small "restorative & cosmetic" at bounding box center [863, 106] width 143 height 12
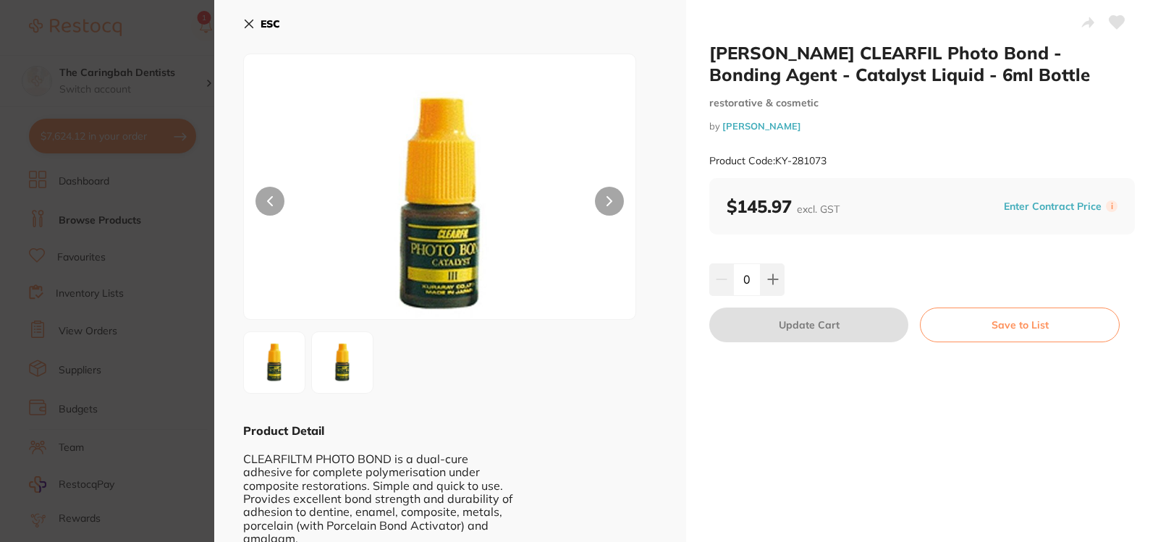
click at [606, 210] on button at bounding box center [609, 201] width 29 height 29
click at [268, 24] on b "ESC" at bounding box center [270, 23] width 20 height 13
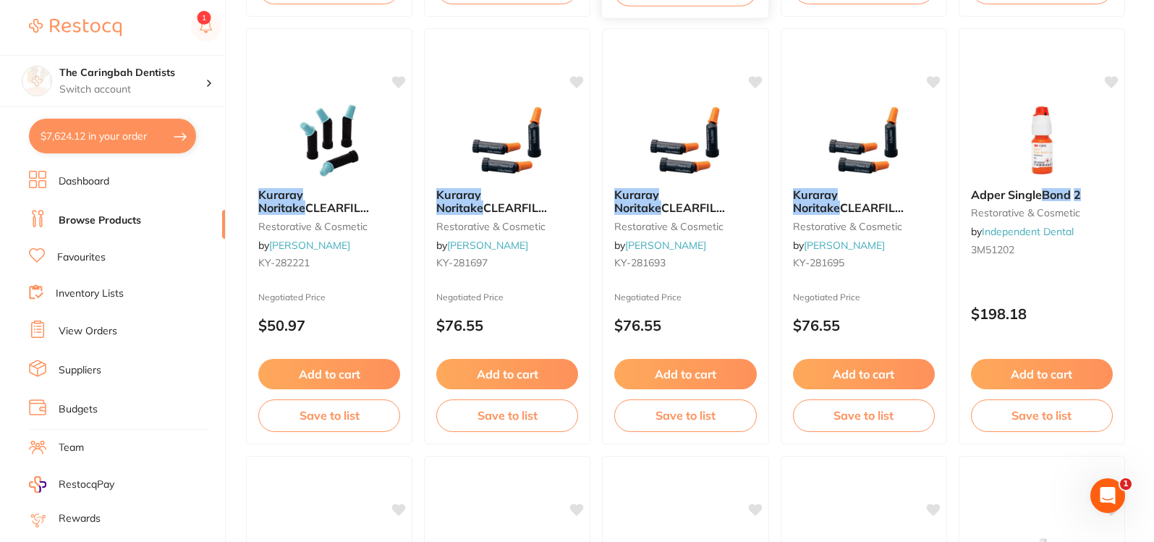
scroll to position [1535, 0]
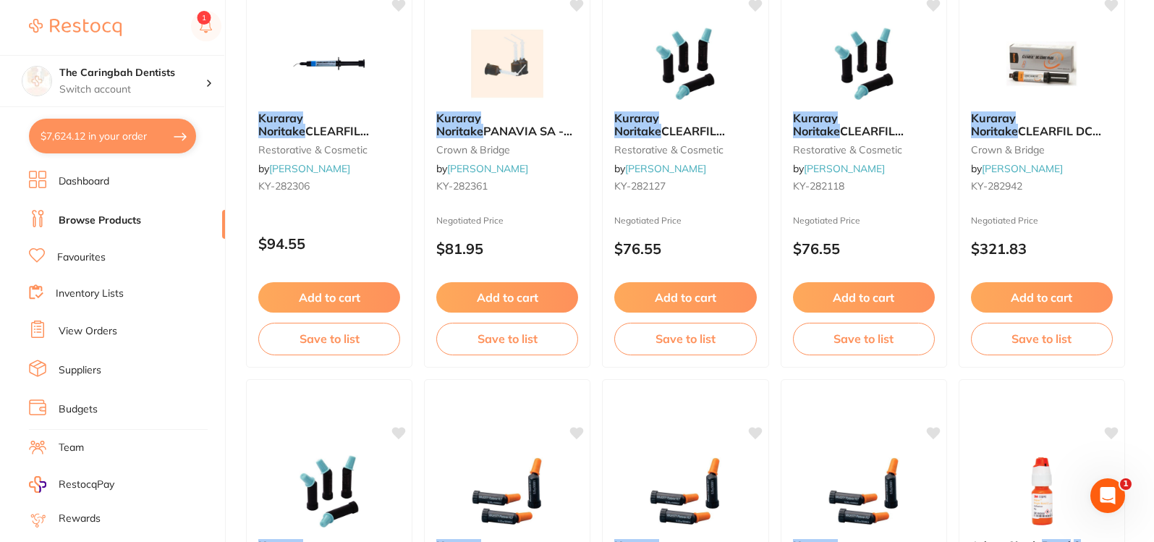
click at [102, 130] on button "$7,624.12 in your order" at bounding box center [112, 136] width 167 height 35
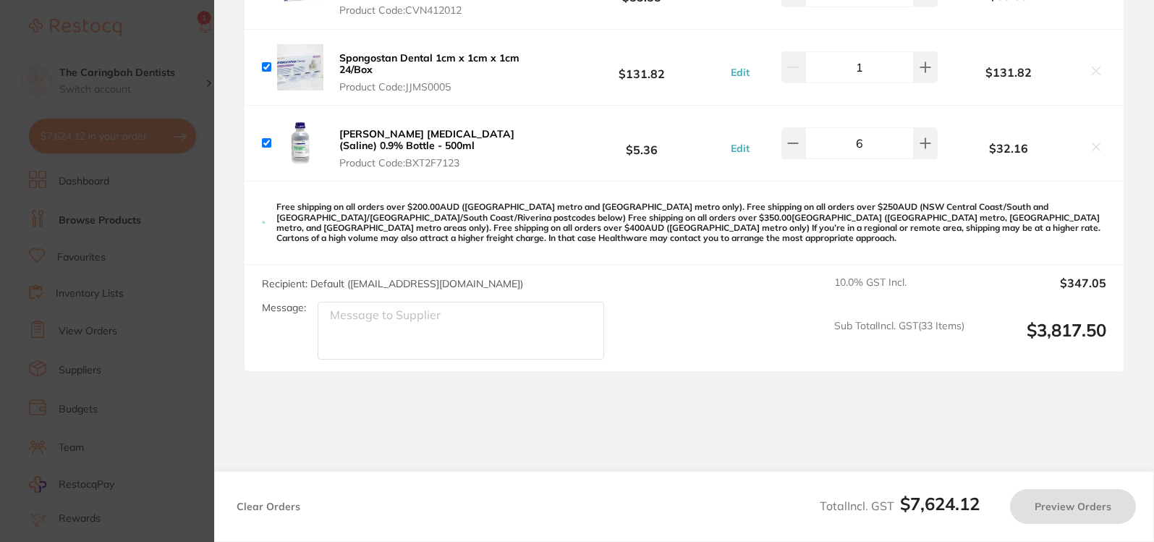
checkbox input "true"
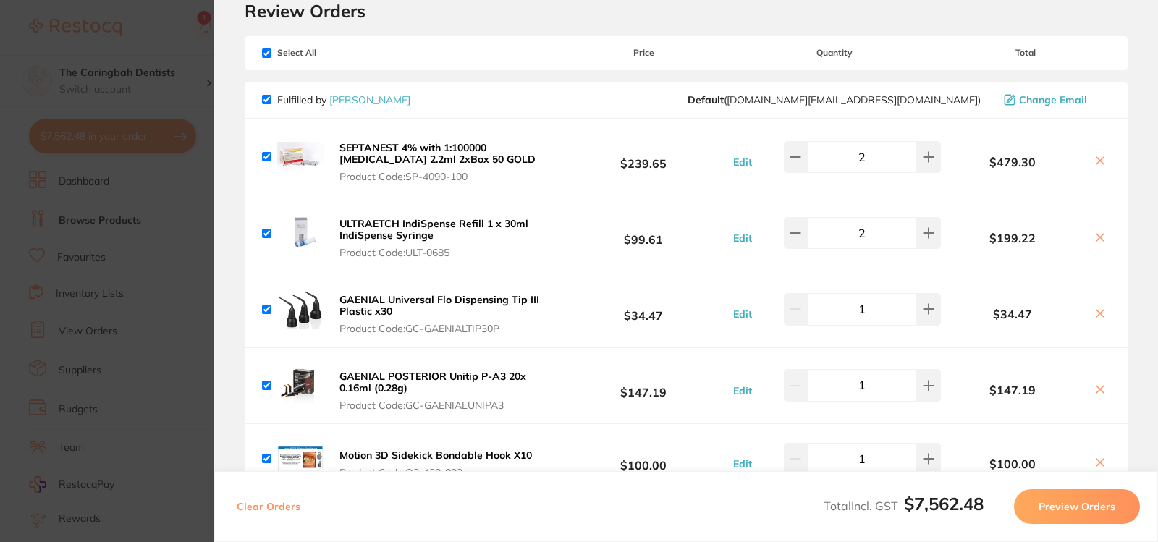
scroll to position [145, 0]
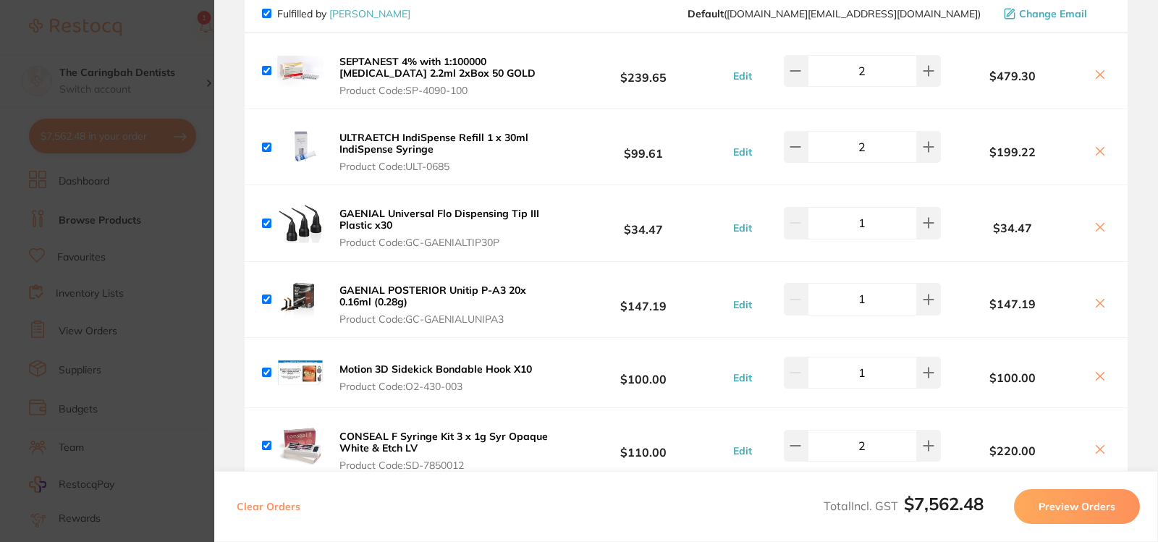
click at [156, 33] on section "Update RRP Set your pre negotiated price for this item. Item Agreed RRP (excl. …" at bounding box center [579, 271] width 1158 height 542
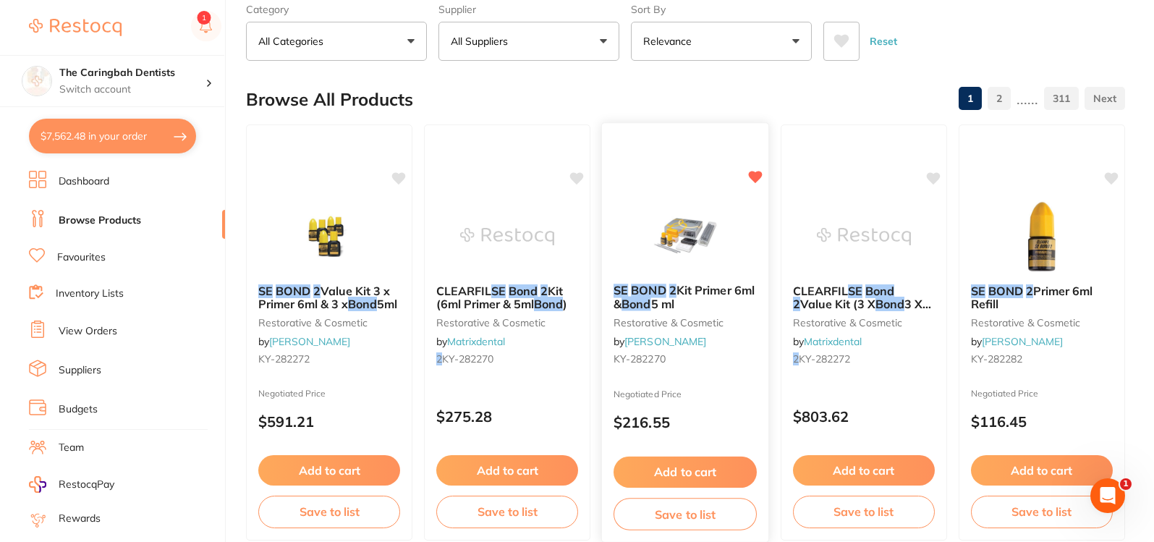
scroll to position [217, 0]
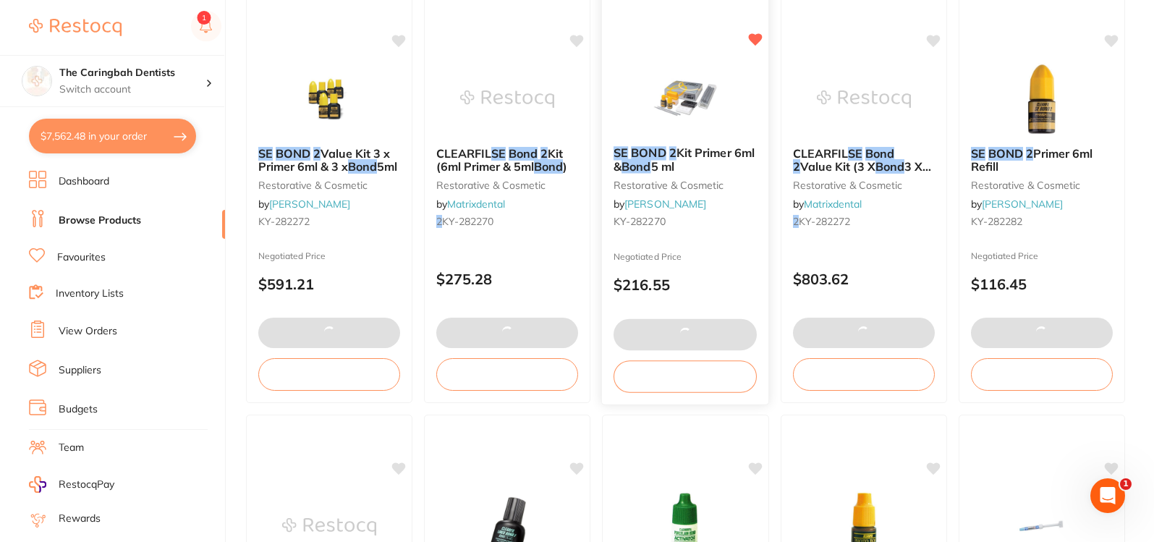
checkbox input "false"
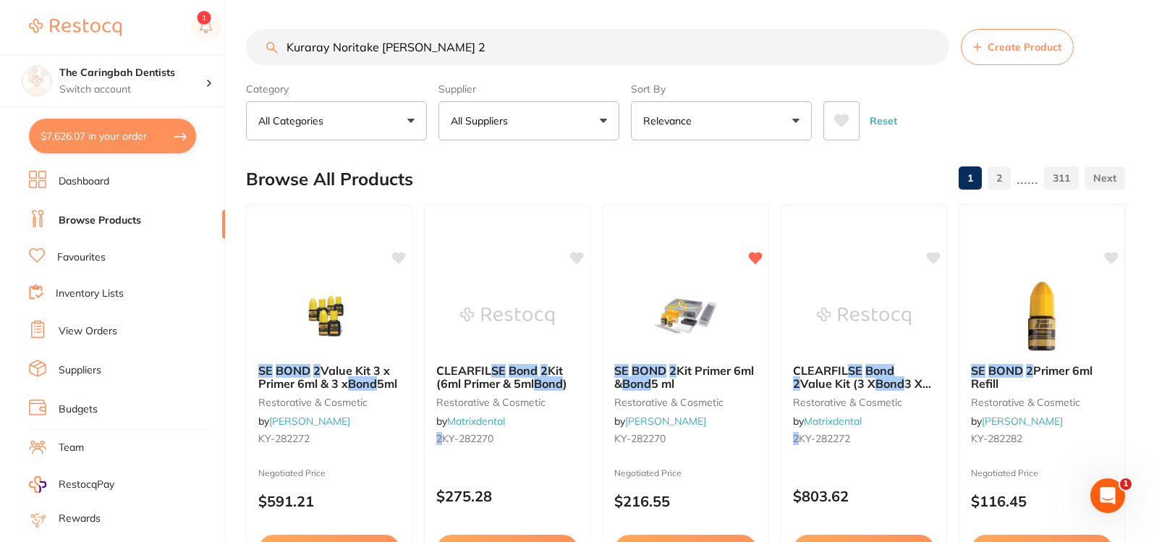
scroll to position [1, 0]
drag, startPoint x: 477, startPoint y: 46, endPoint x: 234, endPoint y: 64, distance: 243.8
click at [234, 64] on div "$7,626.07 The Caringbah Dentists Switch account The Caringbah Dentists $7,626.0…" at bounding box center [577, 271] width 1154 height 542
type input "masks"
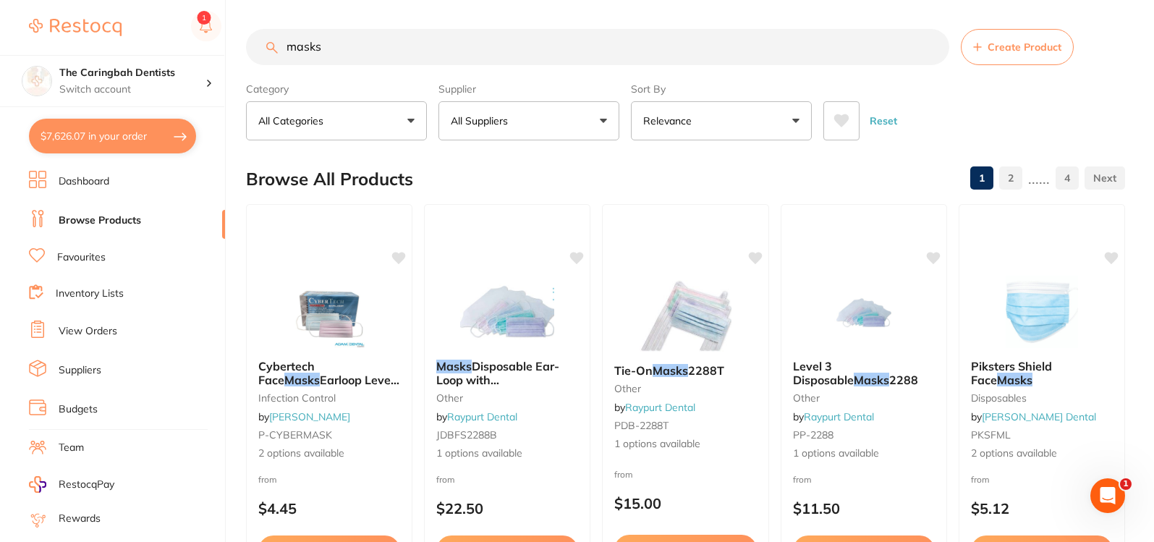
scroll to position [0, 0]
click at [582, 120] on button "All Suppliers" at bounding box center [528, 120] width 181 height 39
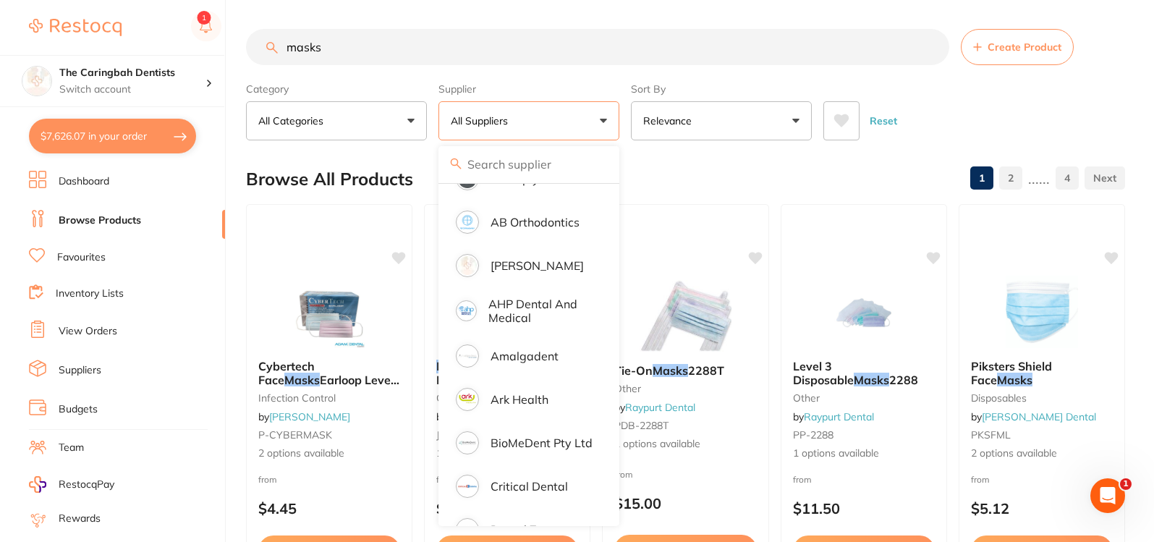
scroll to position [217, 0]
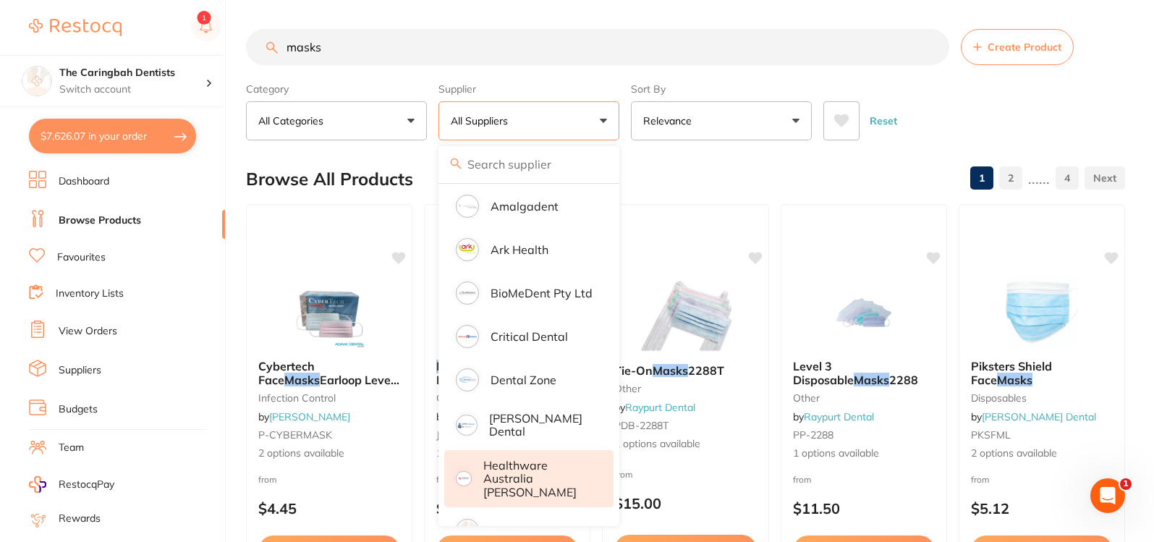
click at [538, 465] on p "Healthware Australia [PERSON_NAME]" at bounding box center [538, 479] width 111 height 40
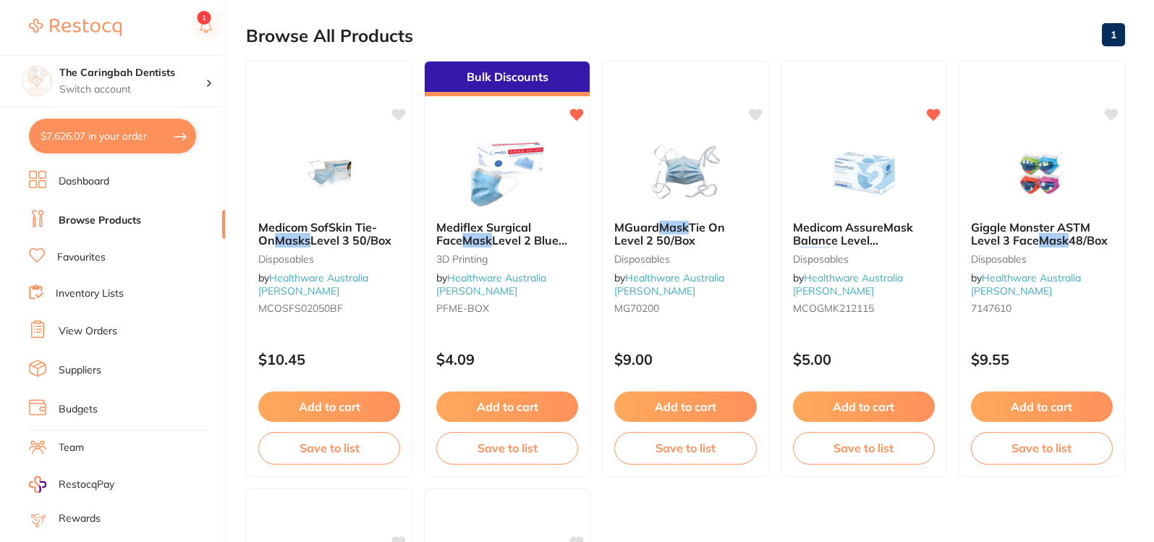
scroll to position [145, 0]
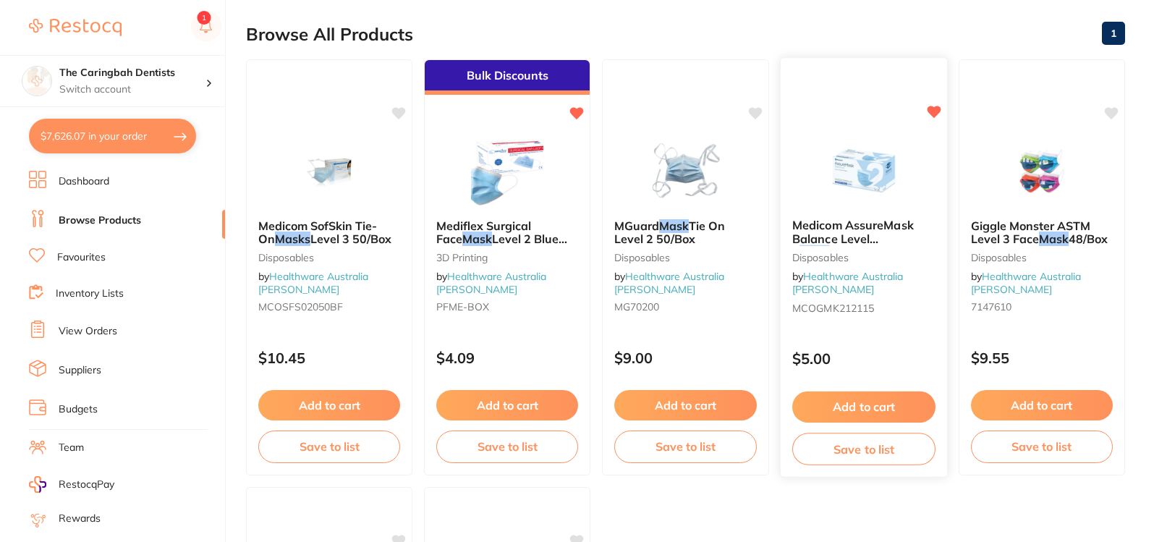
click at [857, 404] on button "Add to cart" at bounding box center [863, 406] width 143 height 31
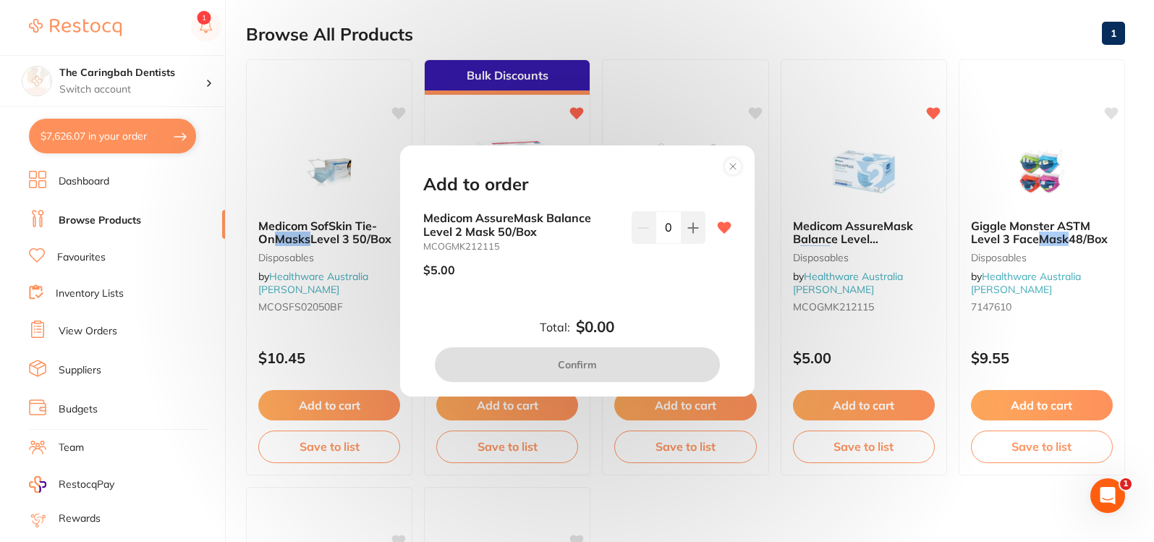
scroll to position [0, 0]
click at [666, 232] on input "0" at bounding box center [669, 227] width 26 height 32
type input "15"
click at [700, 263] on div "15" at bounding box center [669, 249] width 74 height 77
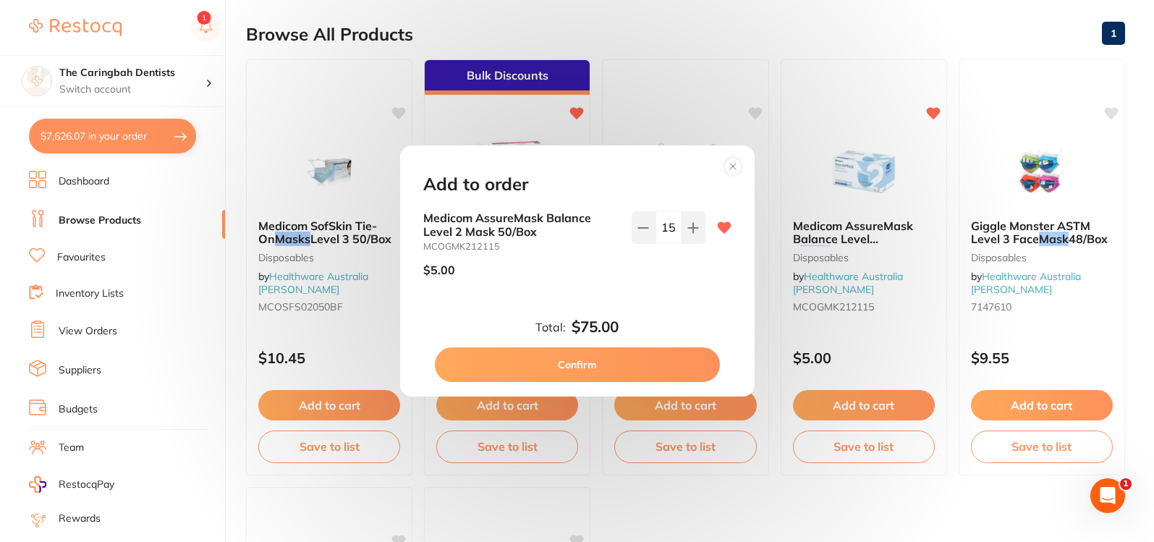
click at [668, 360] on button "Confirm" at bounding box center [577, 364] width 285 height 35
checkbox input "false"
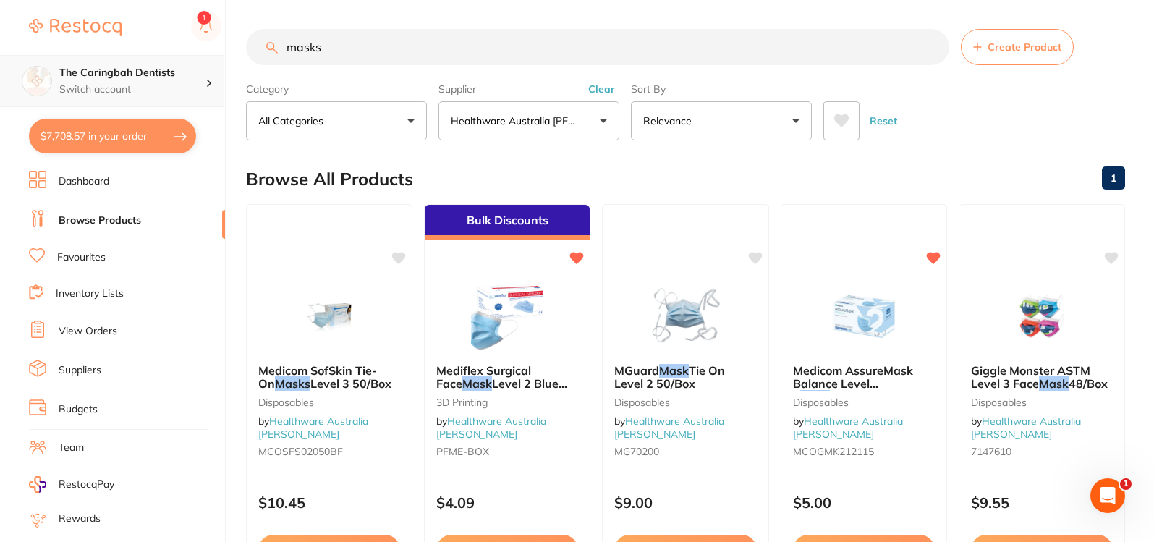
drag, startPoint x: 427, startPoint y: 55, endPoint x: 216, endPoint y: 69, distance: 211.1
click at [216, 69] on div "$7,708.57 The Caringbah Dentists Switch account The Caringbah Dentists $7,708.5…" at bounding box center [577, 271] width 1154 height 542
type input "a"
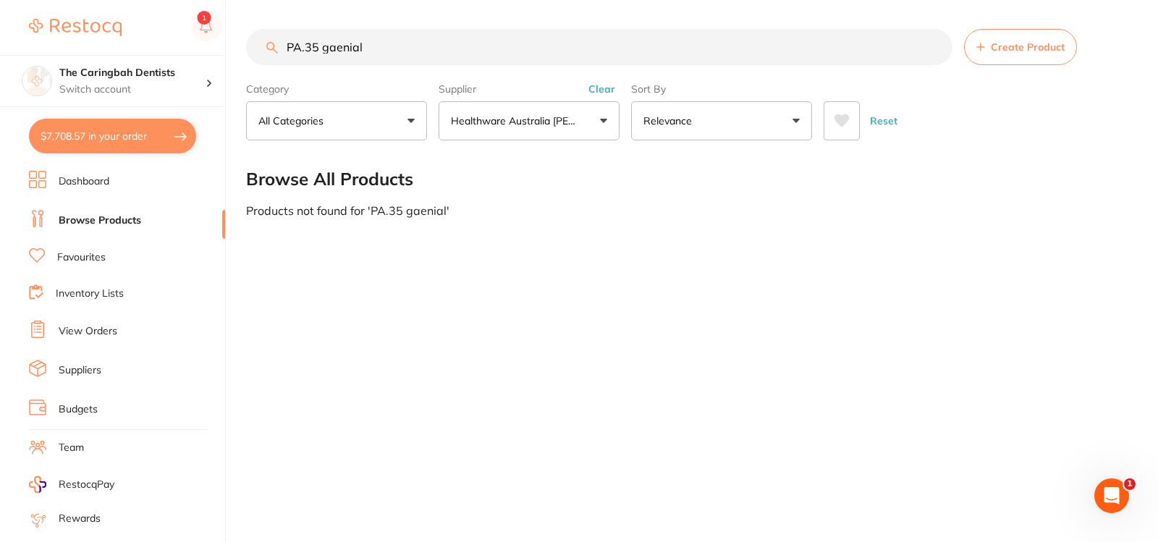
click at [588, 132] on button "Healthware Australia [PERSON_NAME]" at bounding box center [528, 120] width 181 height 39
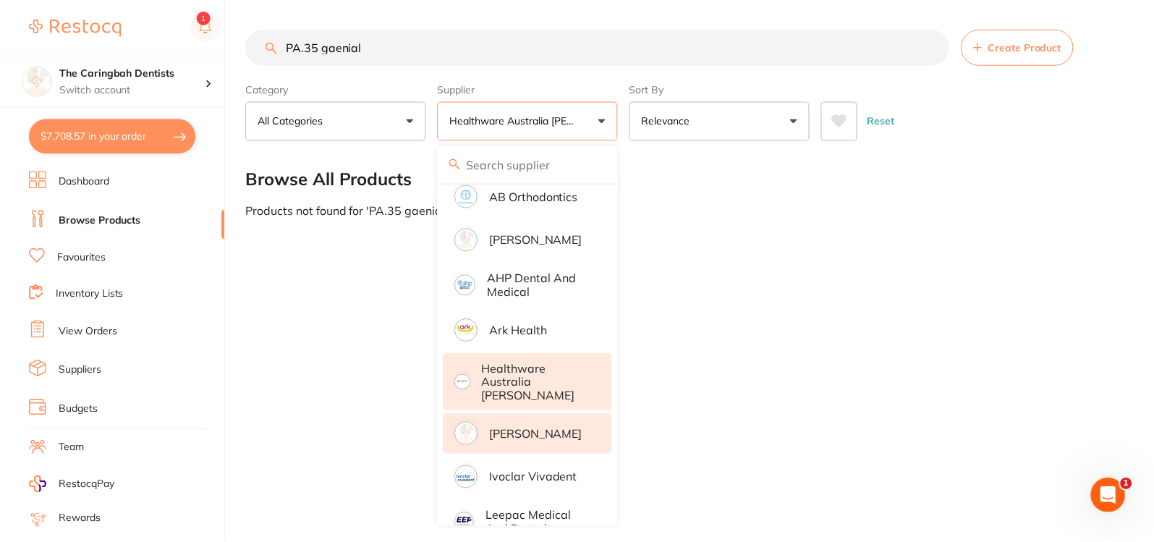
scroll to position [72, 0]
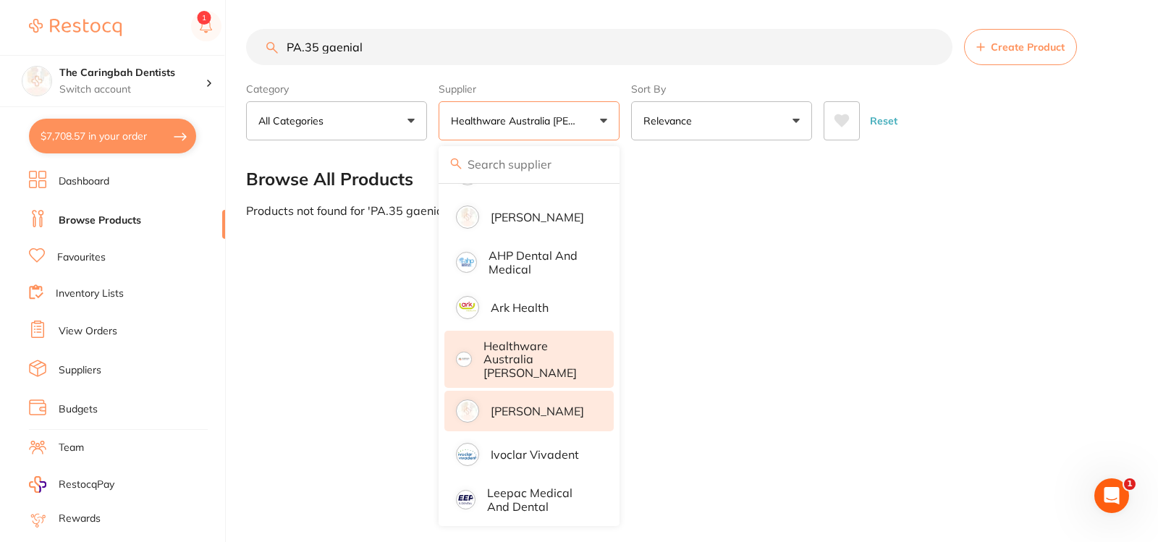
click at [554, 410] on p "[PERSON_NAME]" at bounding box center [537, 410] width 93 height 13
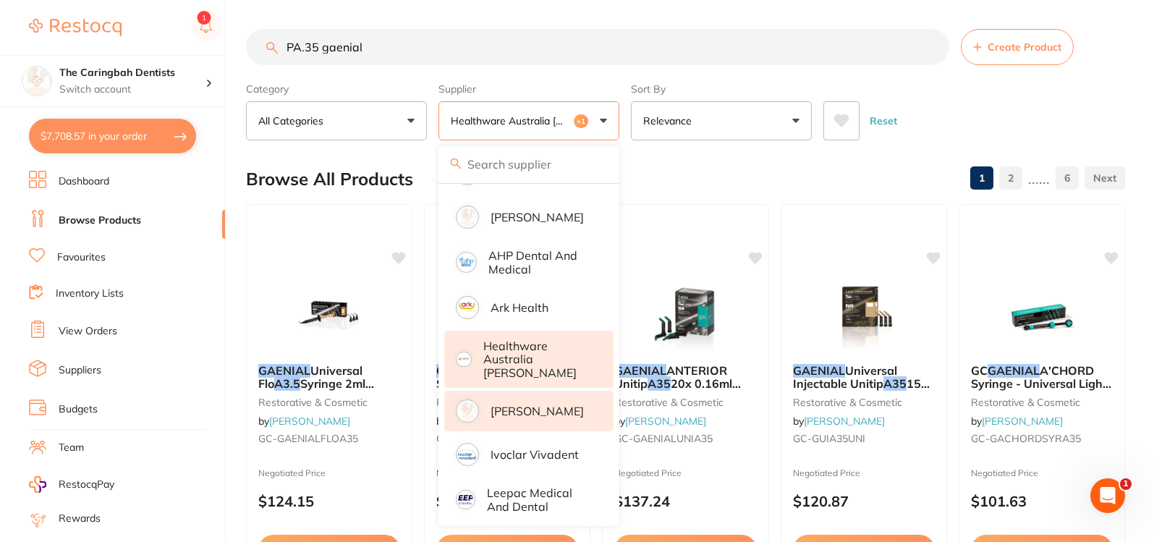
scroll to position [0, 0]
click at [661, 166] on div "Browse All Products 1 2 ...... 6" at bounding box center [685, 179] width 879 height 48
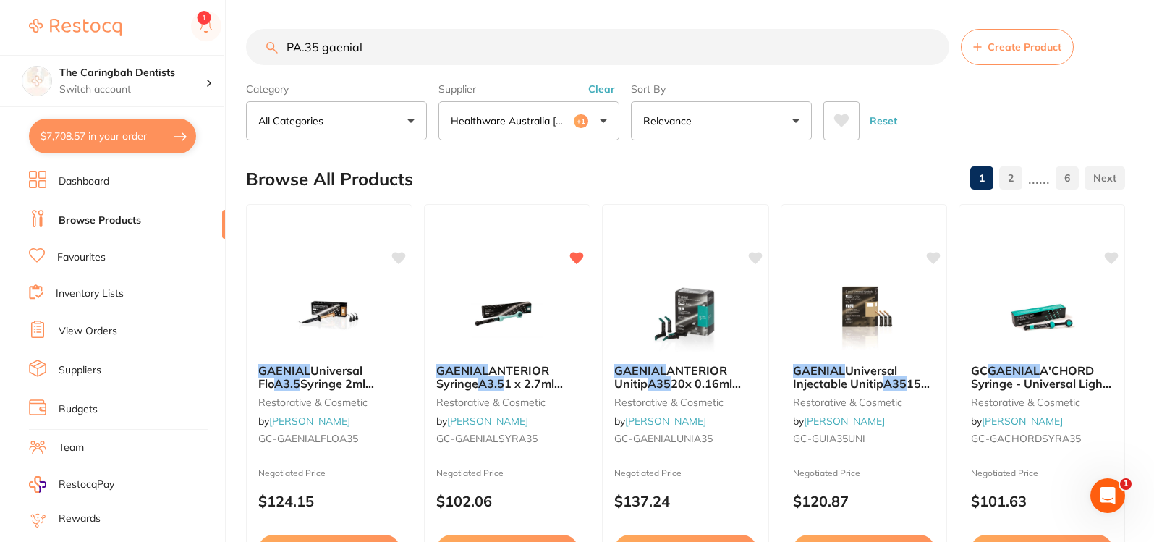
click at [388, 48] on input "PA.35 gaenial" at bounding box center [597, 47] width 703 height 36
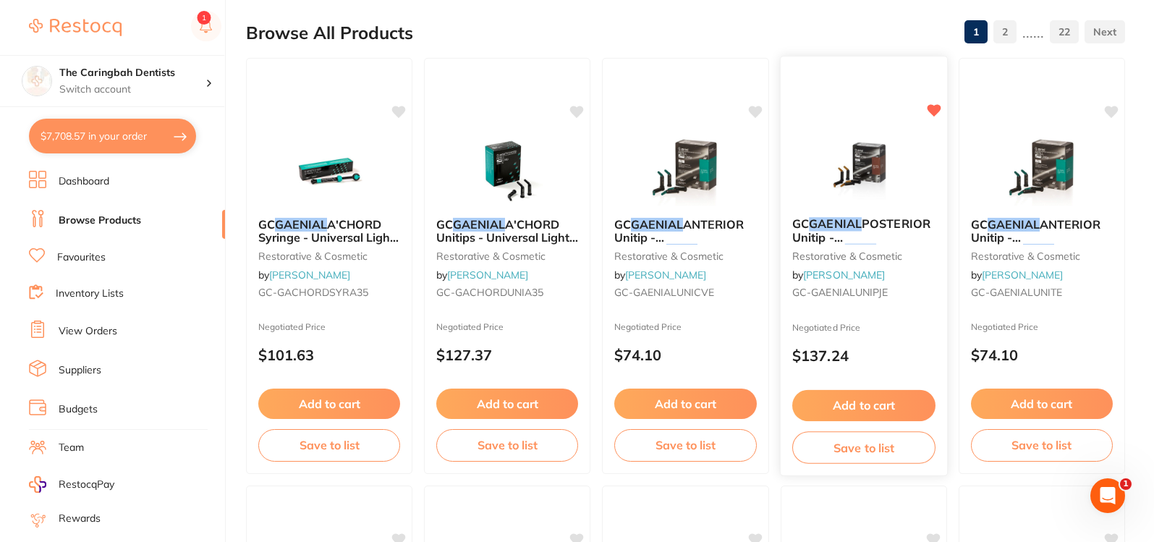
scroll to position [217, 0]
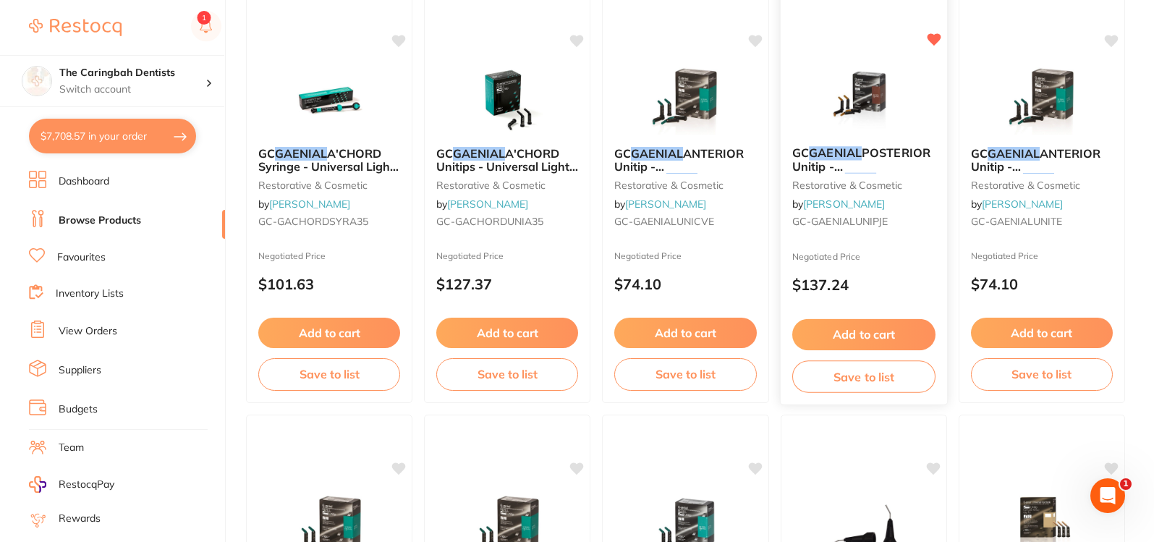
click at [901, 163] on b "GC GAENIAL POSTERIOR Unitip - Universal Comp osite - Shade P-JE - 0.28g, 20-Pack" at bounding box center [863, 159] width 143 height 27
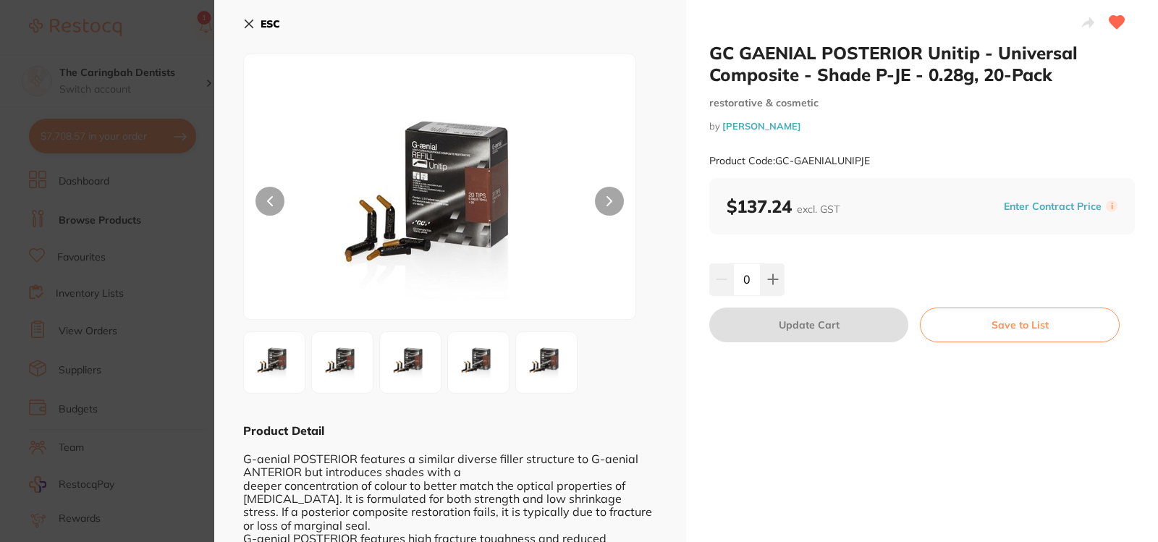
click at [249, 21] on icon at bounding box center [249, 24] width 12 height 12
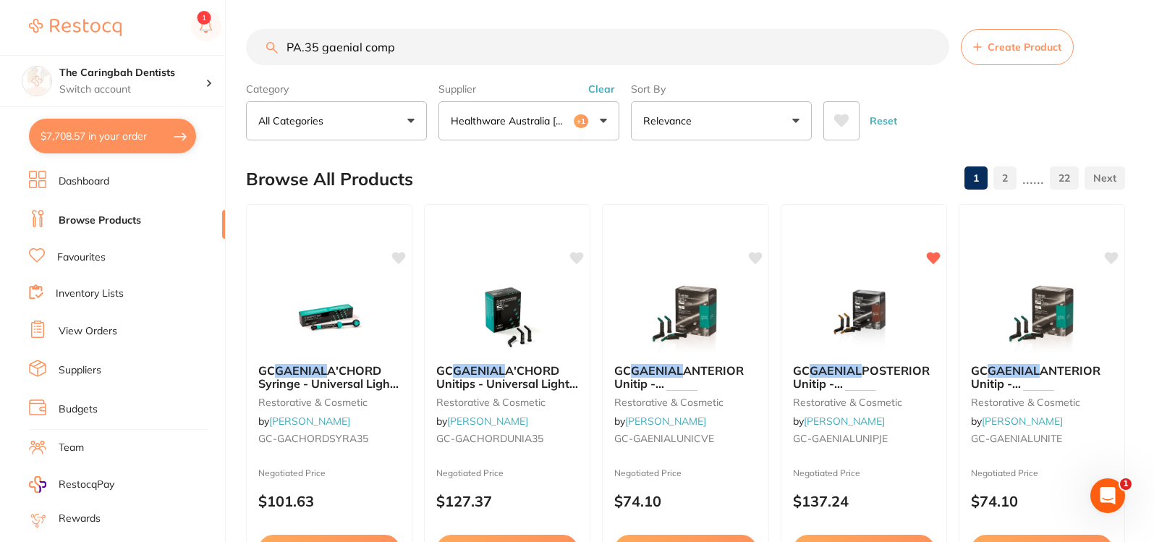
click at [293, 43] on input "PA.35 gaenial comp" at bounding box center [597, 47] width 703 height 36
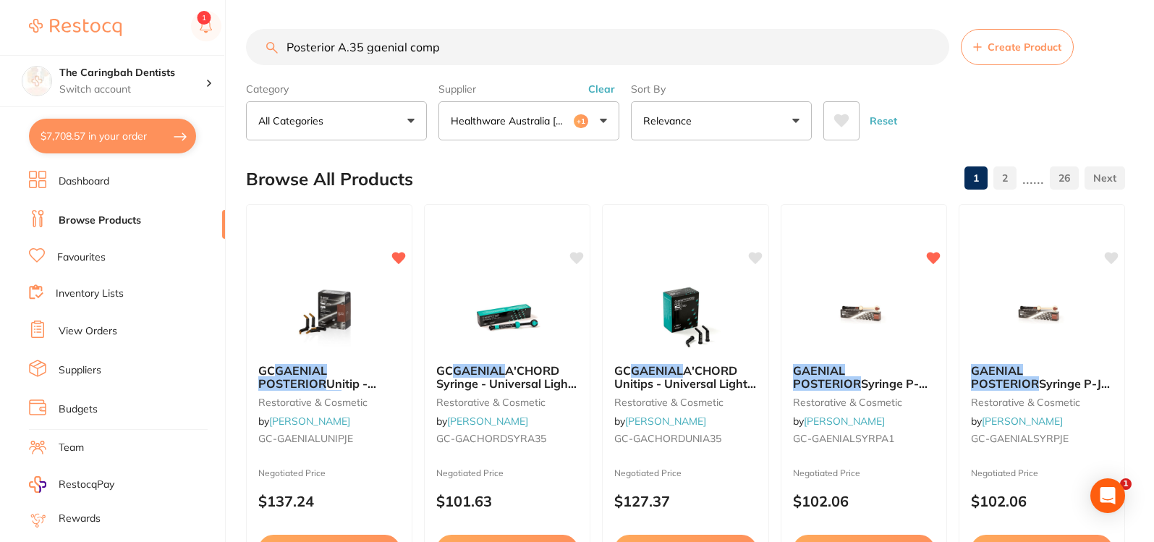
scroll to position [1085, 0]
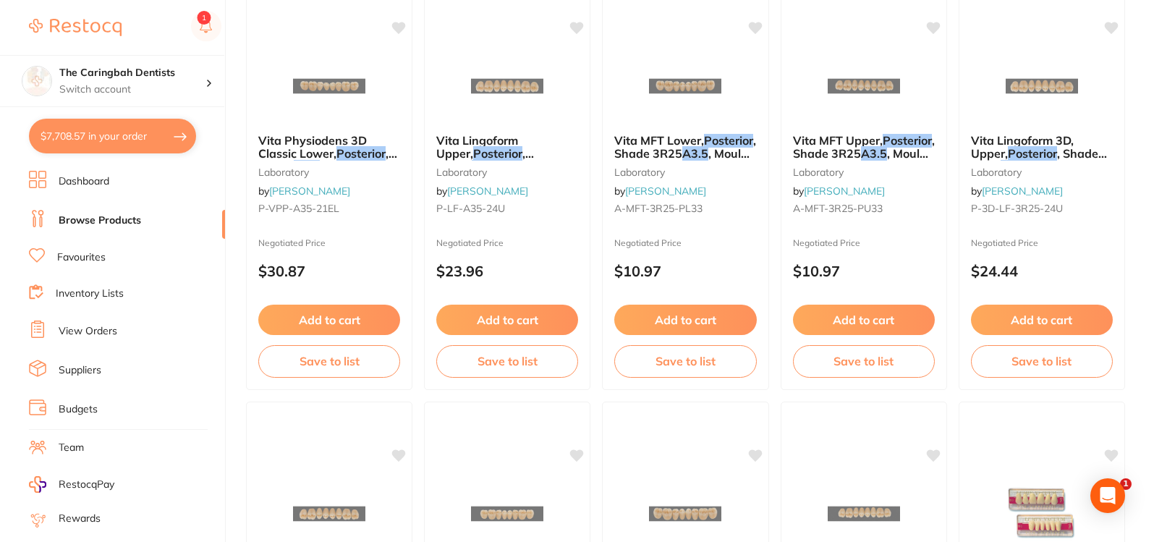
click at [485, 50] on img at bounding box center [507, 86] width 94 height 72
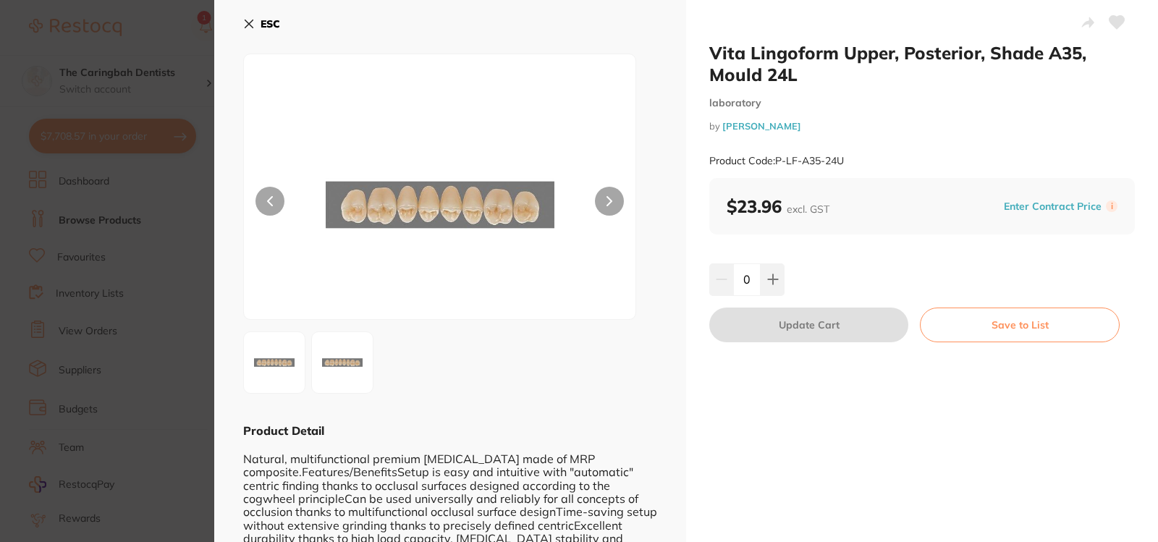
click at [266, 22] on b "ESC" at bounding box center [270, 23] width 20 height 13
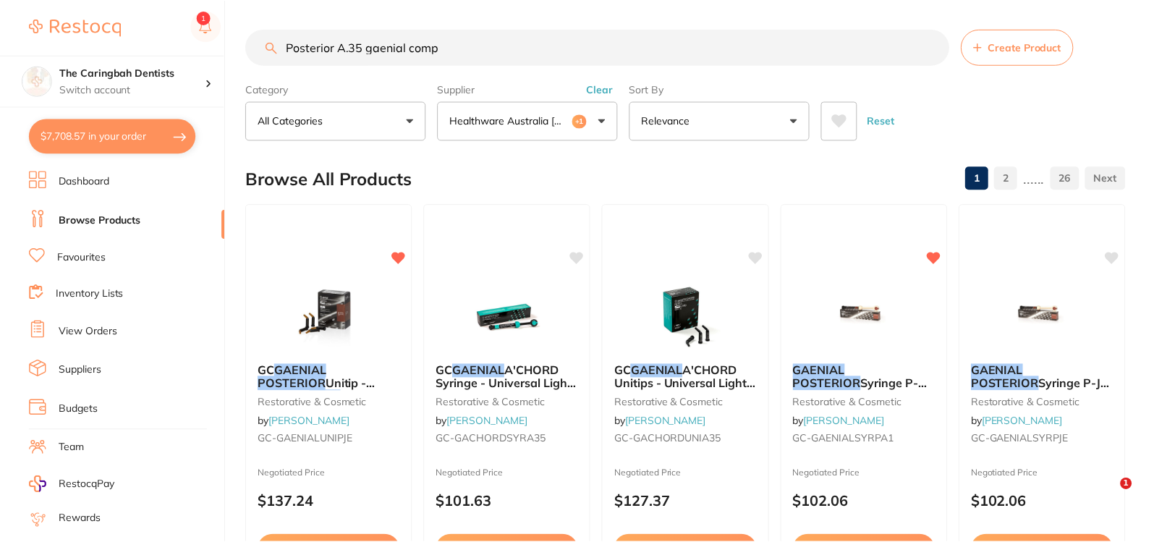
scroll to position [1096, 0]
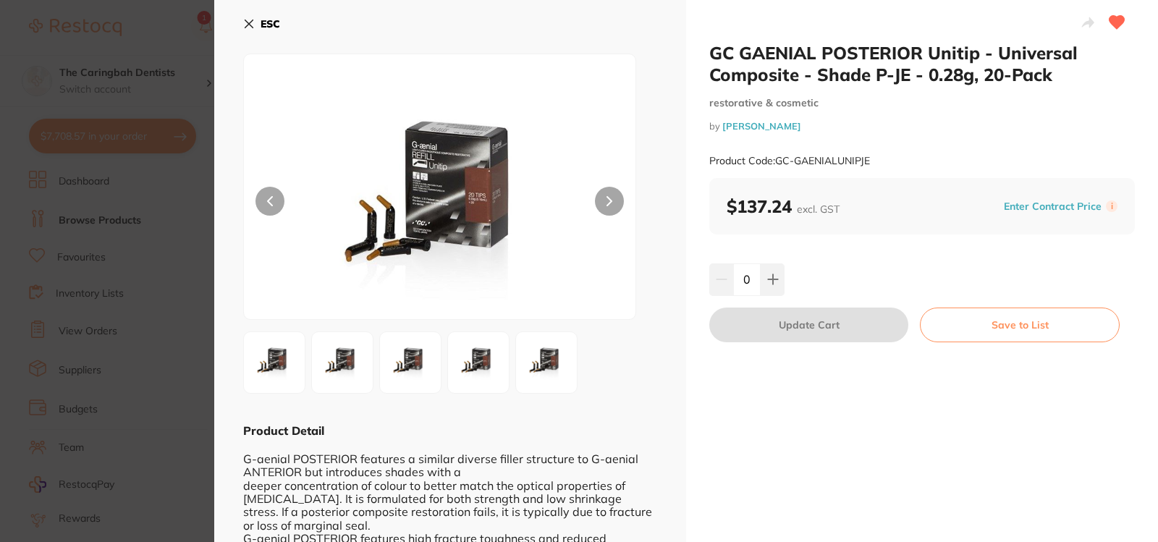
click at [275, 19] on b "ESC" at bounding box center [270, 23] width 20 height 13
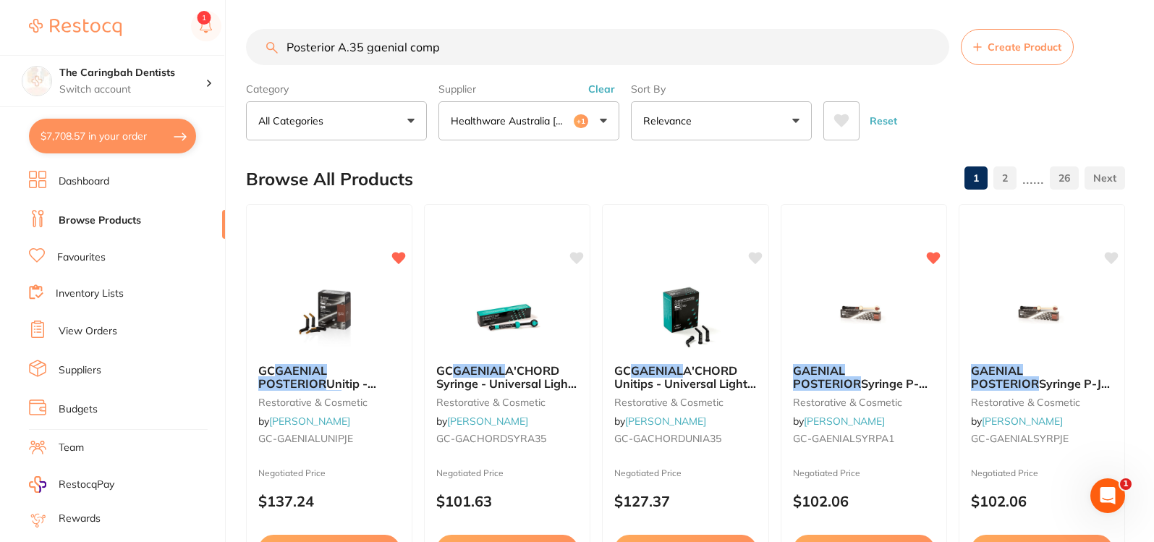
click at [442, 48] on input "Posterior A.35 gaenial comp" at bounding box center [597, 47] width 703 height 36
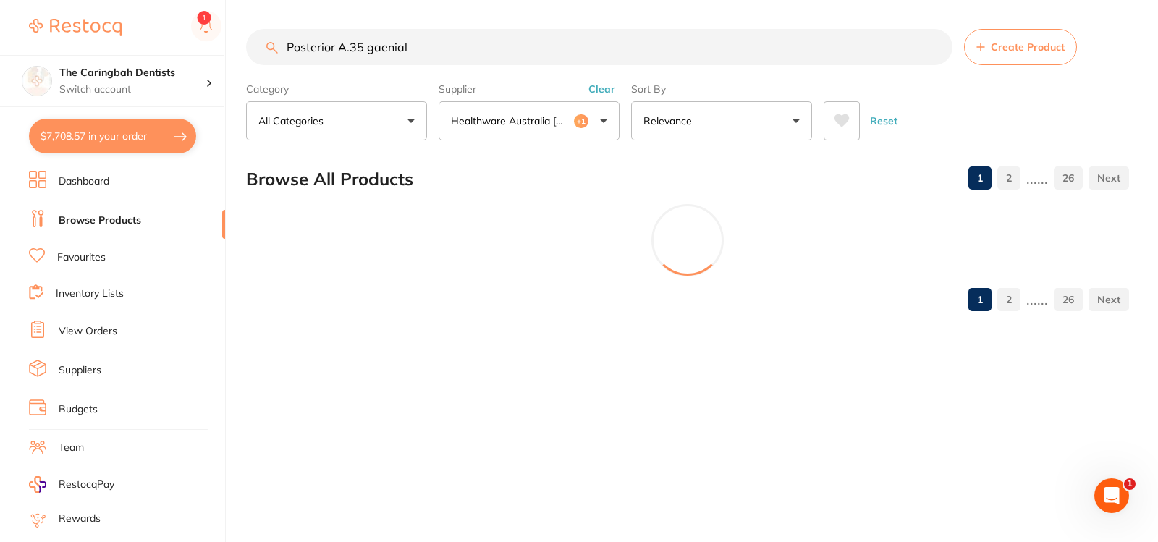
click at [598, 126] on button "Healthware Australia [PERSON_NAME] +1" at bounding box center [528, 120] width 181 height 39
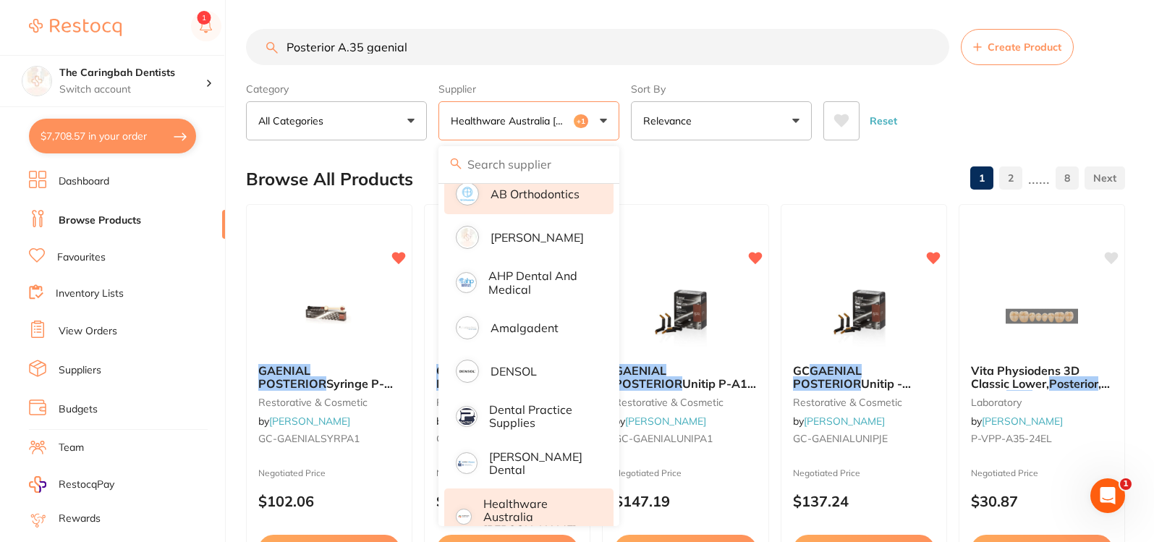
scroll to position [217, 0]
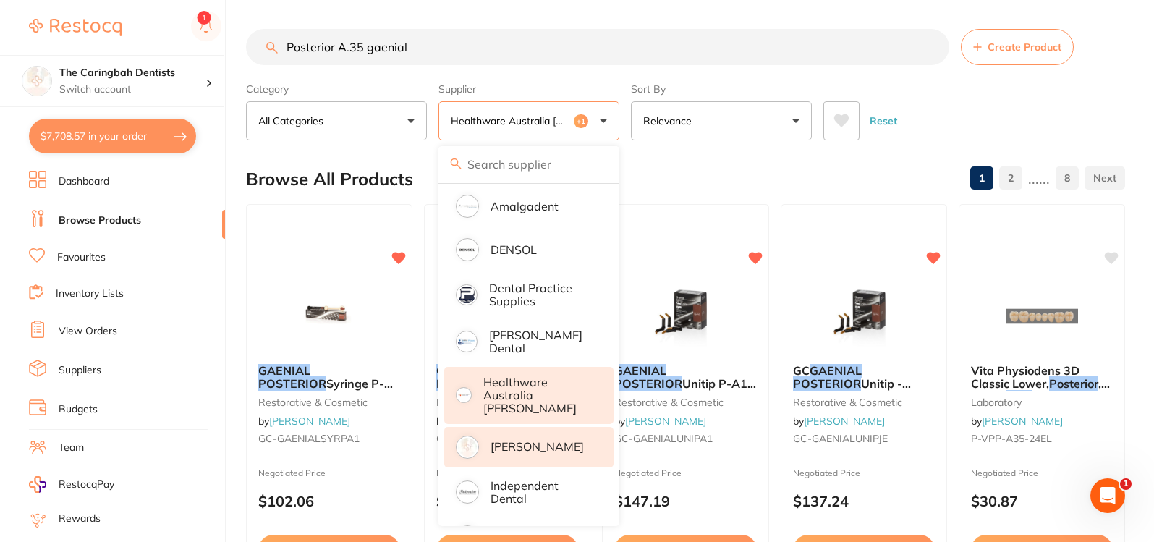
click at [548, 381] on p "Healthware Australia [PERSON_NAME]" at bounding box center [538, 396] width 111 height 40
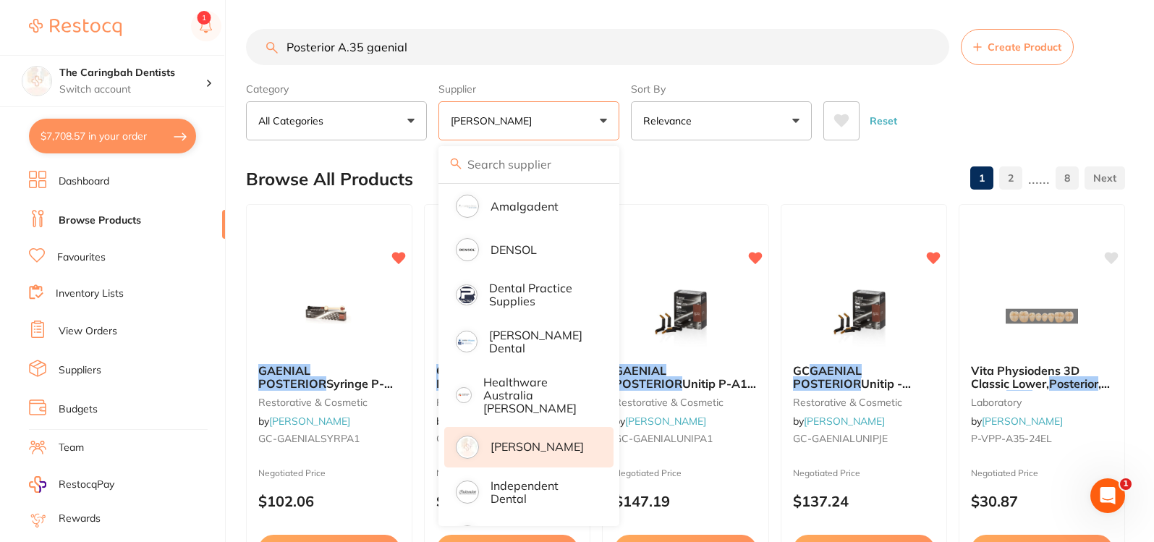
click at [661, 158] on div "Browse All Products 1 2 ...... 8" at bounding box center [685, 179] width 879 height 48
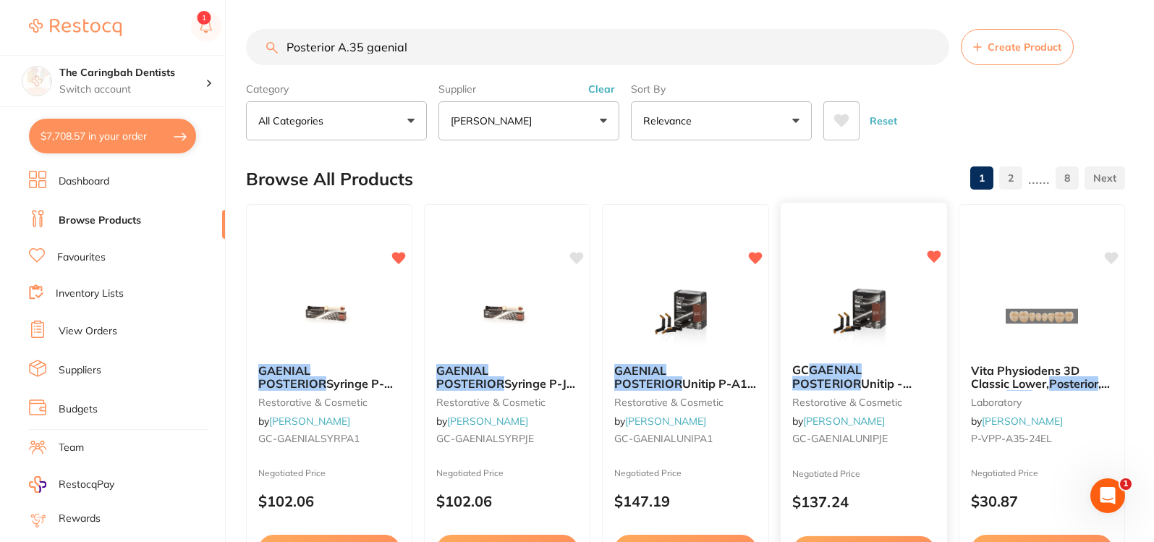
scroll to position [72, 0]
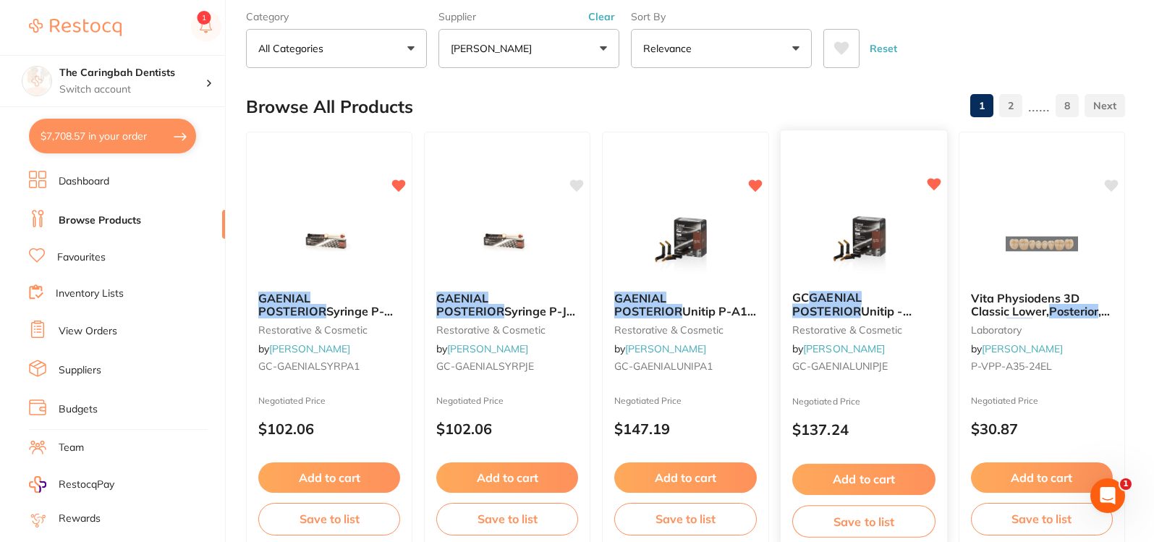
click at [861, 304] on em "POSTERIOR" at bounding box center [826, 311] width 69 height 14
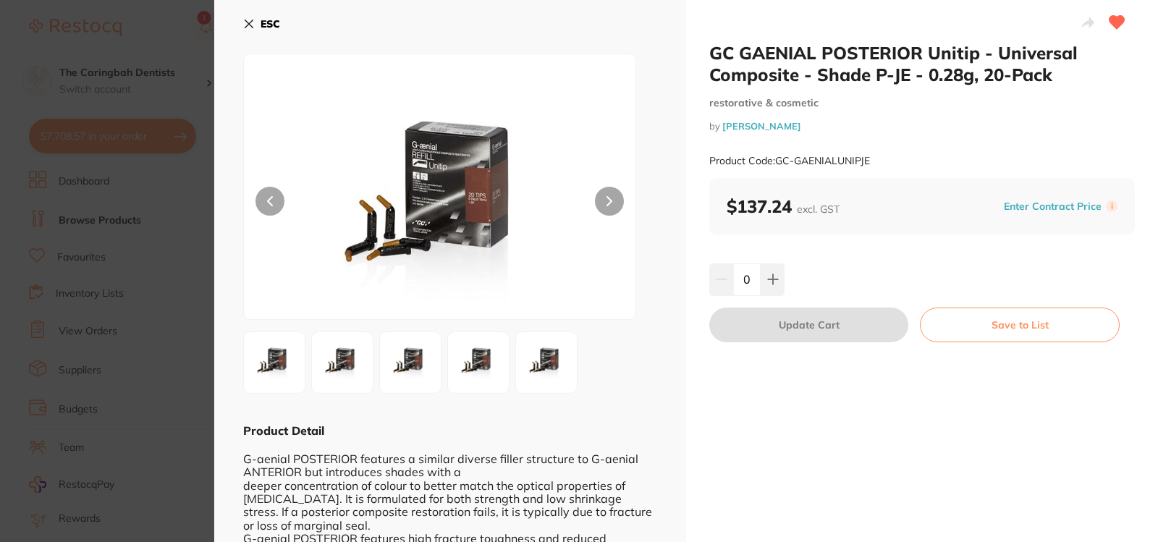
click at [249, 20] on icon at bounding box center [249, 24] width 12 height 12
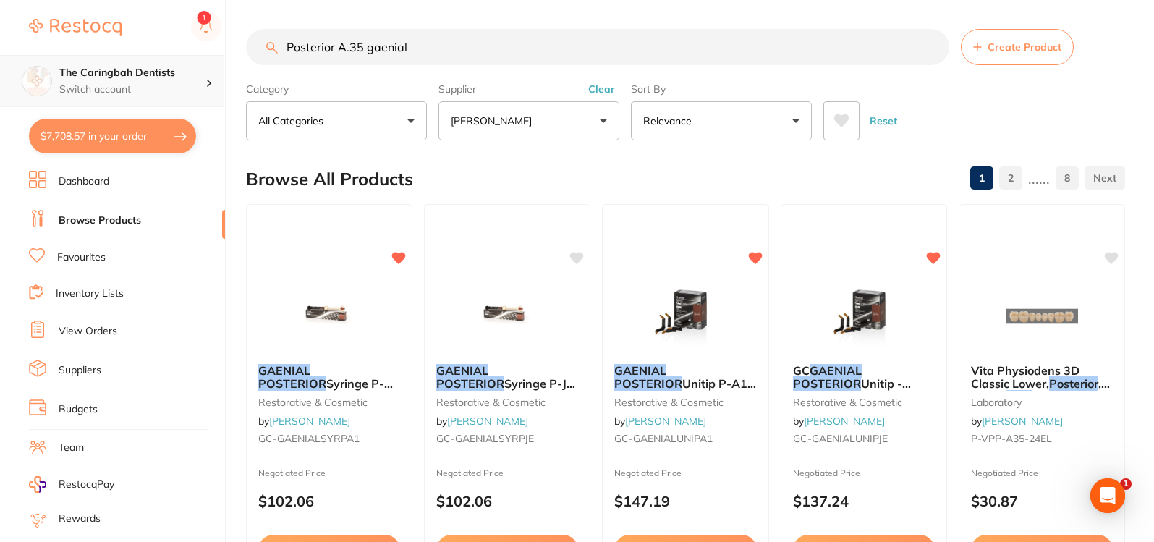
scroll to position [1, 0]
drag, startPoint x: 434, startPoint y: 48, endPoint x: 201, endPoint y: 72, distance: 234.2
click at [201, 72] on div "$7,708.57 The Caringbah Dentists Switch account The Caringbah Dentists $7,708.5…" at bounding box center [577, 271] width 1154 height 542
type input "GC P"
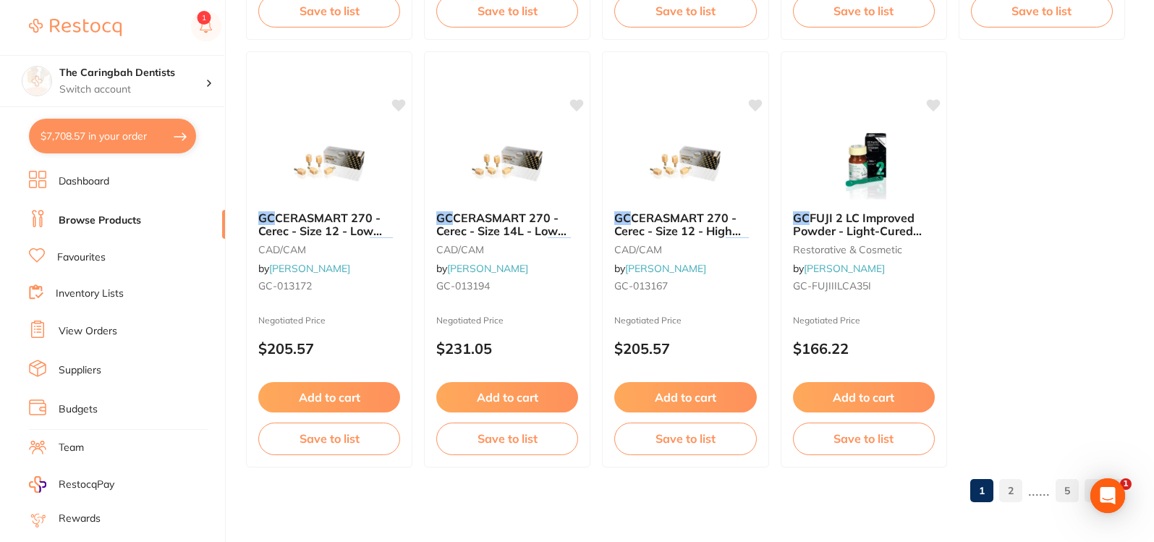
scroll to position [4430, 0]
type input "GC Posterior A3.5 gaenial"
click at [1005, 496] on link "2" at bounding box center [1010, 489] width 23 height 29
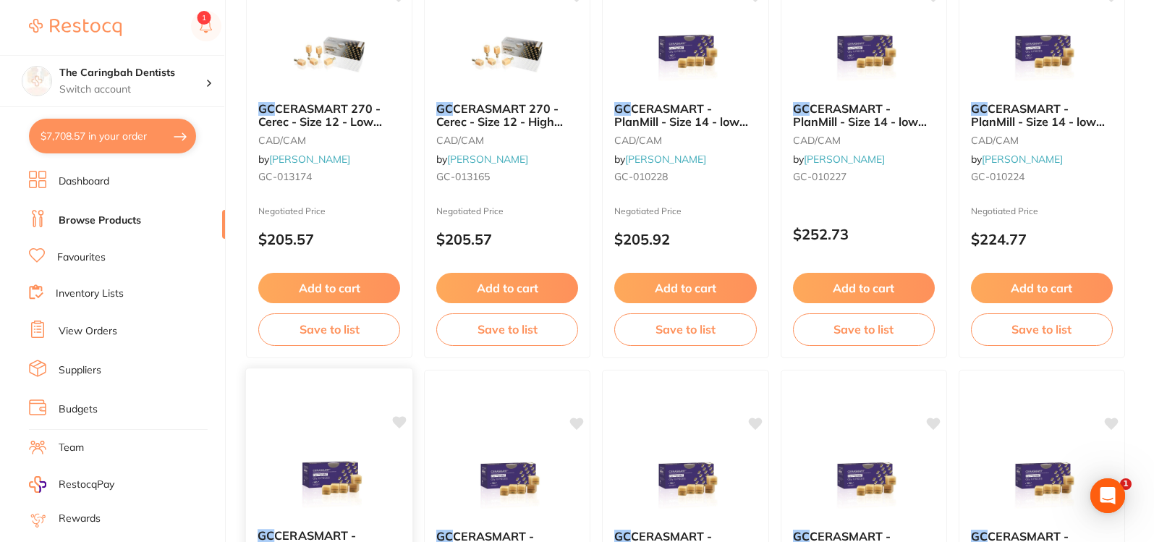
scroll to position [1318, 0]
